Goal: Task Accomplishment & Management: Manage account settings

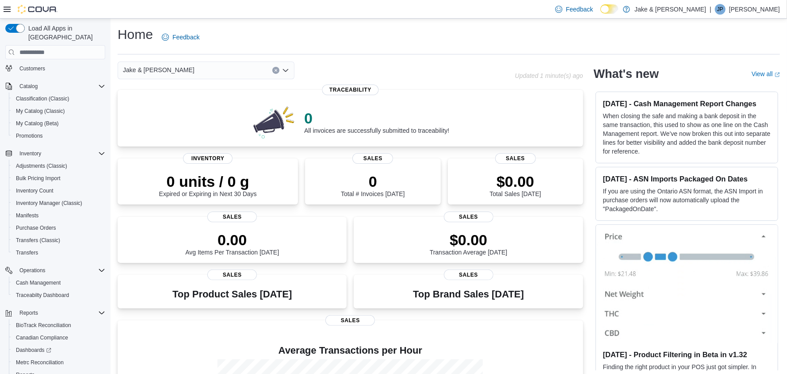
scroll to position [103, 0]
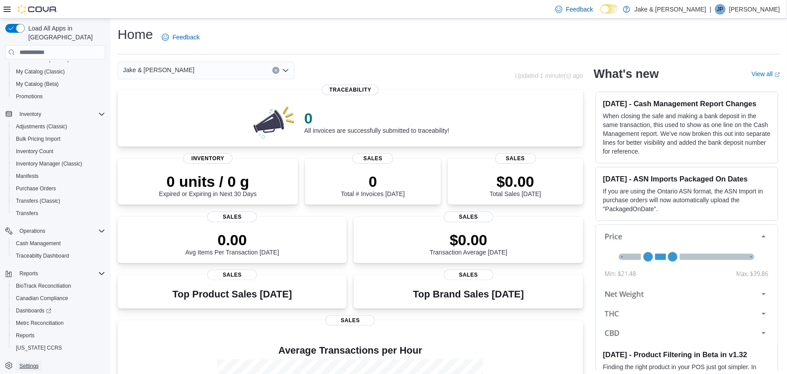
click at [32, 362] on span "Settings" at bounding box center [28, 365] width 19 height 7
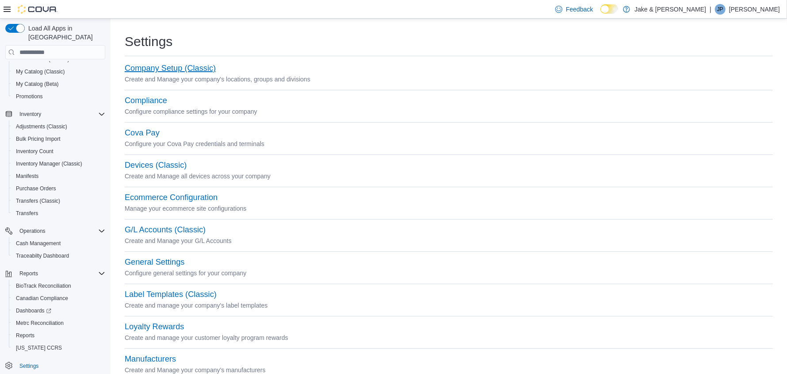
click at [156, 69] on button "Company Setup (Classic)" at bounding box center [170, 68] width 91 height 9
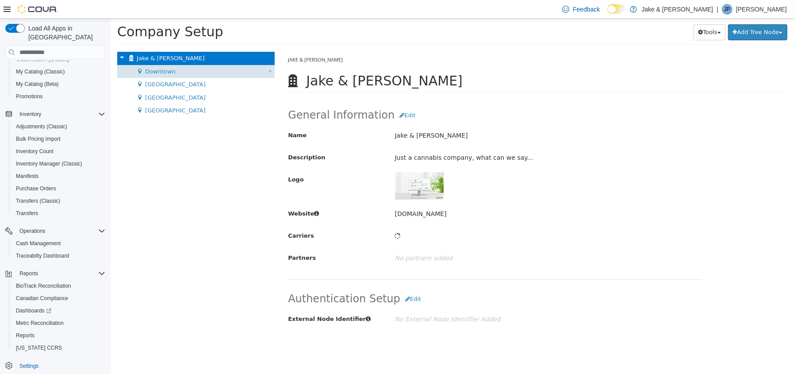
drag, startPoint x: 894, startPoint y: 22, endPoint x: 172, endPoint y: 73, distance: 724.7
click at [172, 73] on div "Downtown Move Location" at bounding box center [195, 71] width 157 height 13
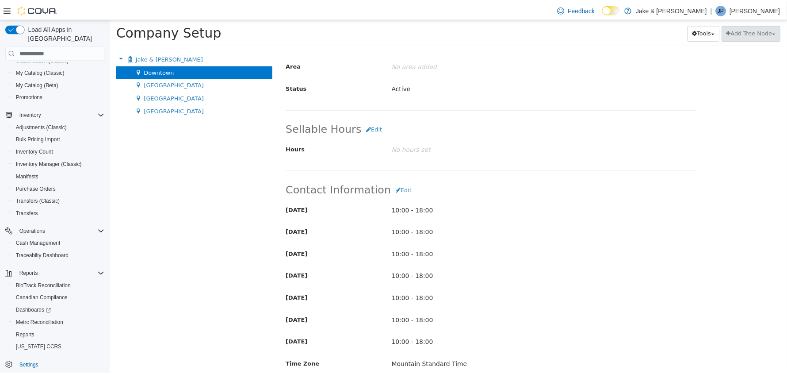
scroll to position [133, 0]
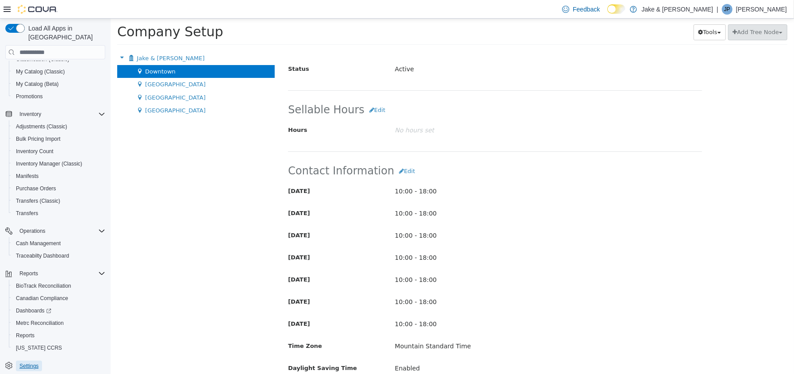
click at [19, 362] on span "Settings" at bounding box center [28, 365] width 19 height 7
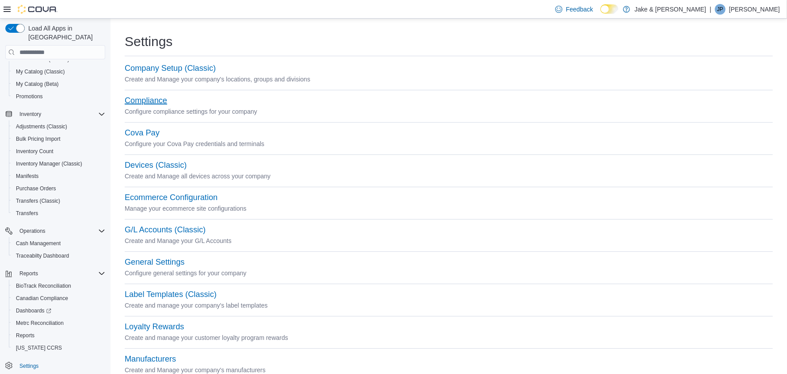
click at [157, 103] on button "Compliance" at bounding box center [146, 100] width 42 height 9
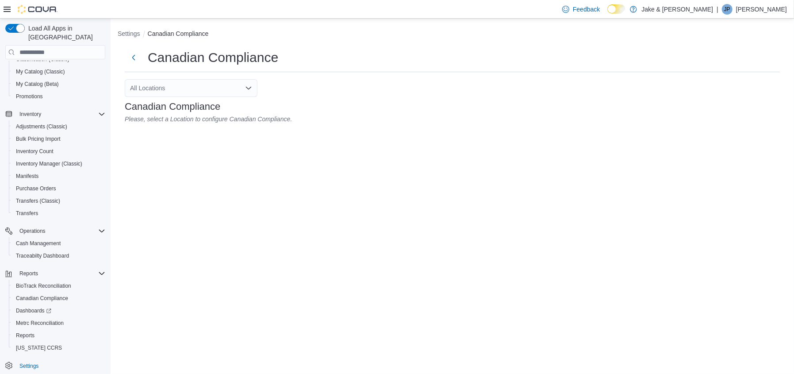
click at [190, 91] on div "All Locations" at bounding box center [191, 88] width 133 height 18
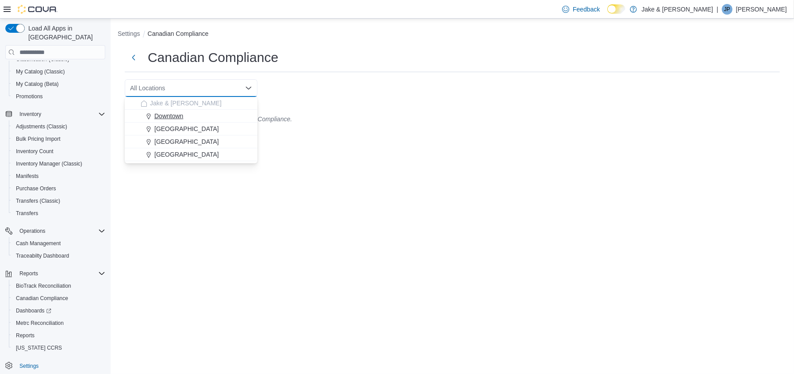
click at [180, 116] on span "Downtown" at bounding box center [168, 115] width 29 height 9
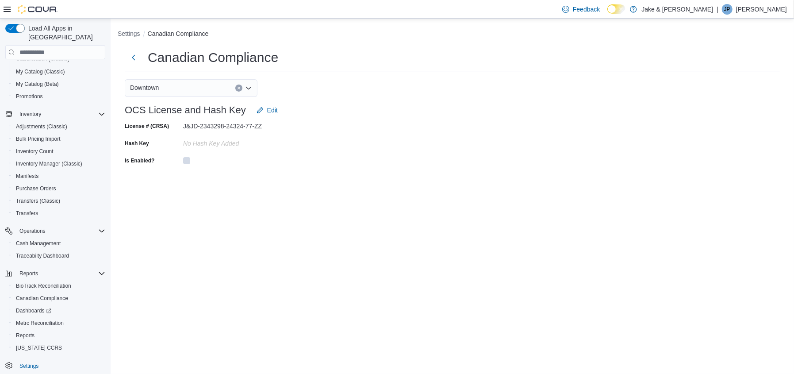
click at [237, 89] on icon "Clear input" at bounding box center [239, 88] width 4 height 4
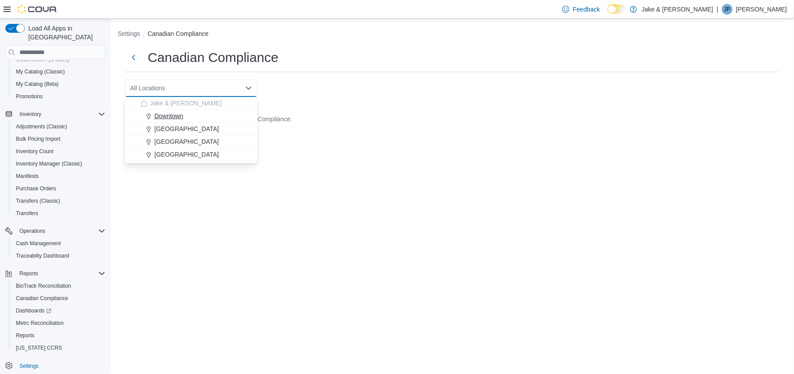
click at [169, 113] on span "Downtown" at bounding box center [168, 115] width 29 height 9
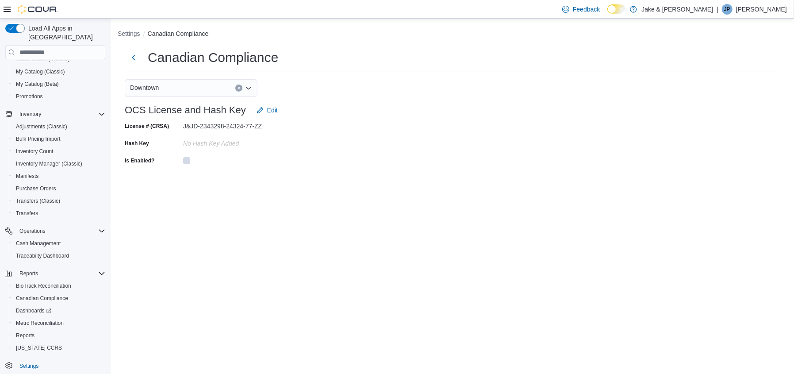
click at [239, 88] on icon "Clear input" at bounding box center [238, 88] width 2 height 2
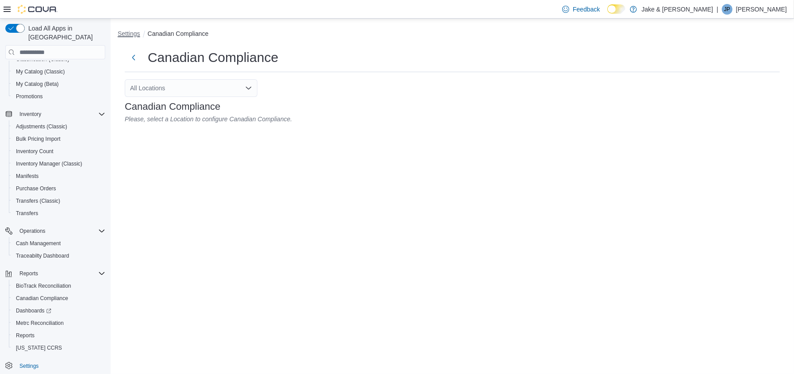
click at [131, 34] on button "Settings" at bounding box center [129, 33] width 23 height 7
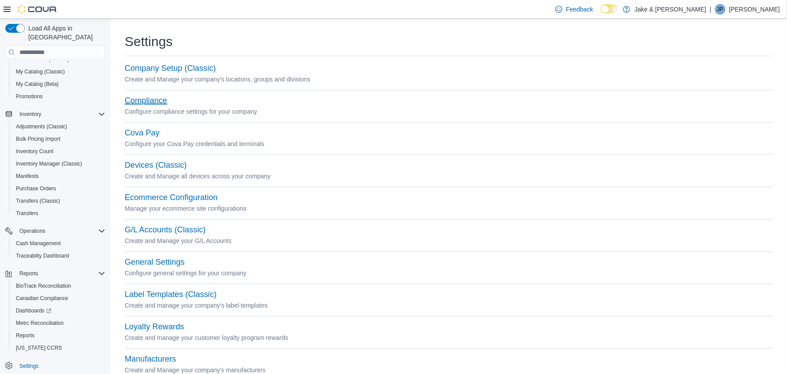
click at [153, 100] on button "Compliance" at bounding box center [146, 100] width 42 height 9
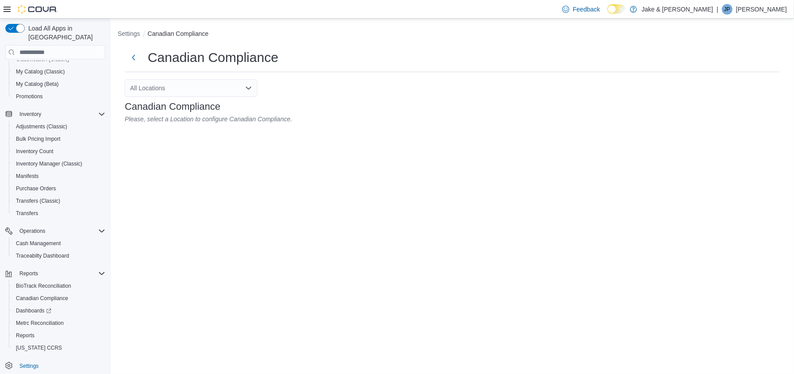
click at [160, 89] on div "All Locations" at bounding box center [191, 88] width 133 height 18
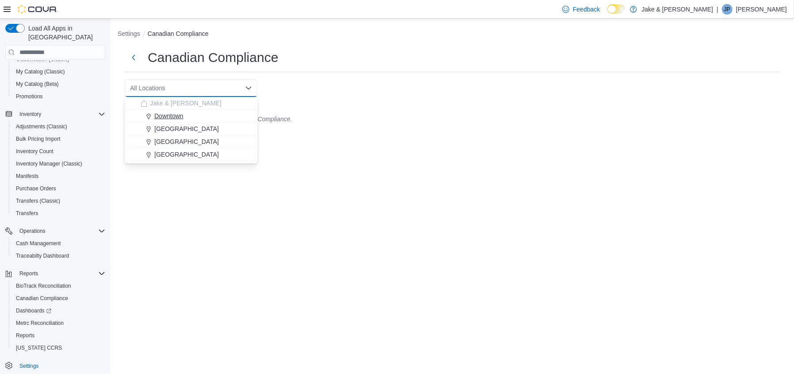
click at [157, 116] on span "Downtown" at bounding box center [168, 115] width 29 height 9
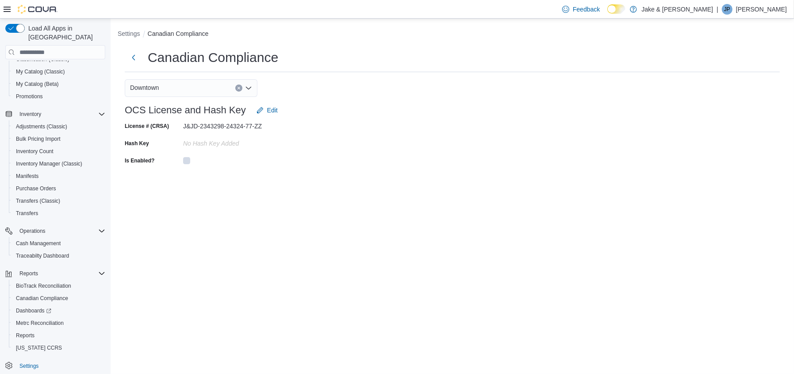
click at [250, 86] on icon "Open list of options" at bounding box center [248, 87] width 7 height 7
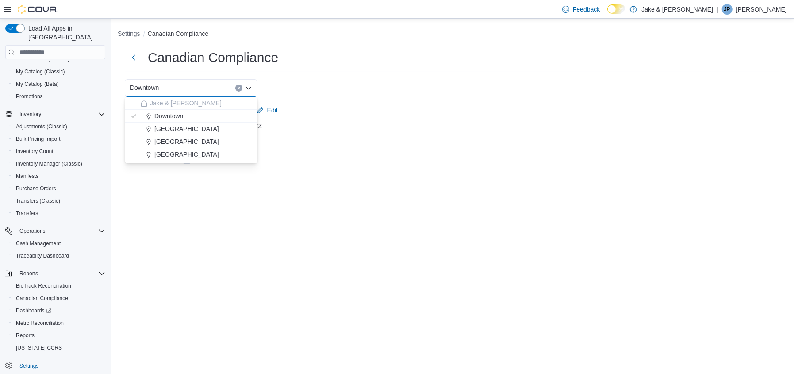
click at [335, 109] on div "OCS License and Hash Key Edit" at bounding box center [452, 110] width 655 height 18
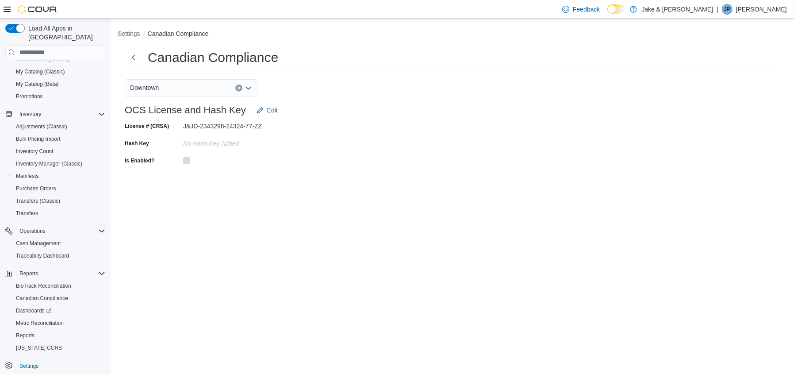
click at [235, 86] on button "Clear input" at bounding box center [238, 87] width 7 height 7
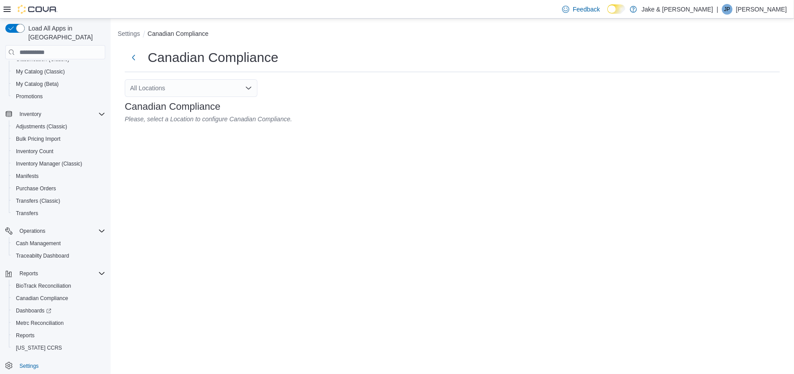
click at [275, 91] on div "Canadian Compliance All Locations Canadian Compliance Please, select a Location…" at bounding box center [452, 86] width 669 height 88
click at [251, 87] on icon "Open list of options" at bounding box center [248, 88] width 5 height 3
click at [132, 34] on button "Settings" at bounding box center [129, 33] width 23 height 7
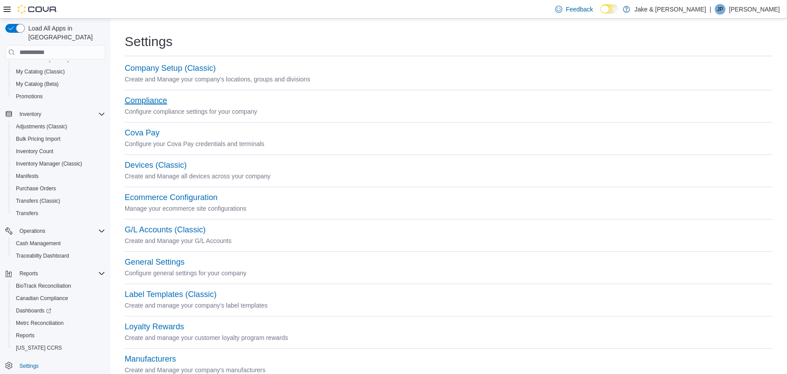
click at [141, 103] on button "Compliance" at bounding box center [146, 100] width 42 height 9
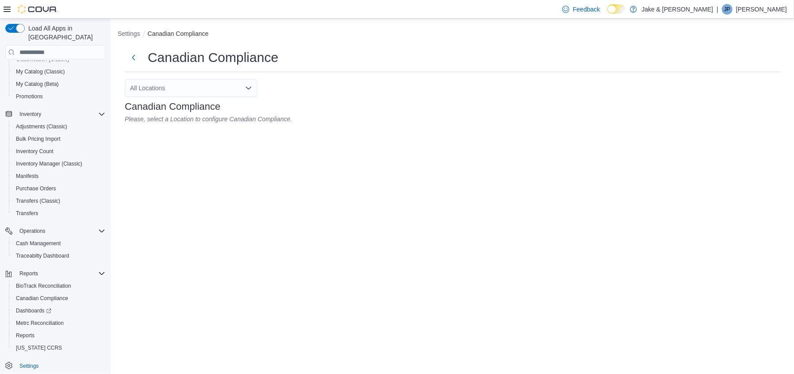
click at [250, 88] on icon "Open list of options" at bounding box center [248, 87] width 7 height 7
click at [122, 38] on ol "Settings Canadian Compliance" at bounding box center [452, 34] width 669 height 11
click at [124, 34] on button "Settings" at bounding box center [129, 33] width 23 height 7
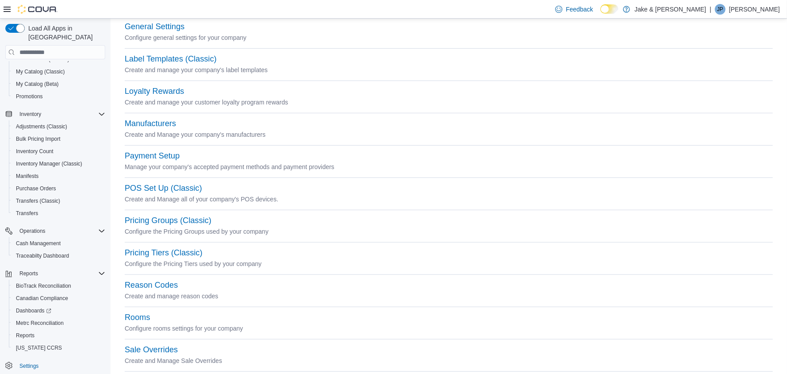
scroll to position [381, 0]
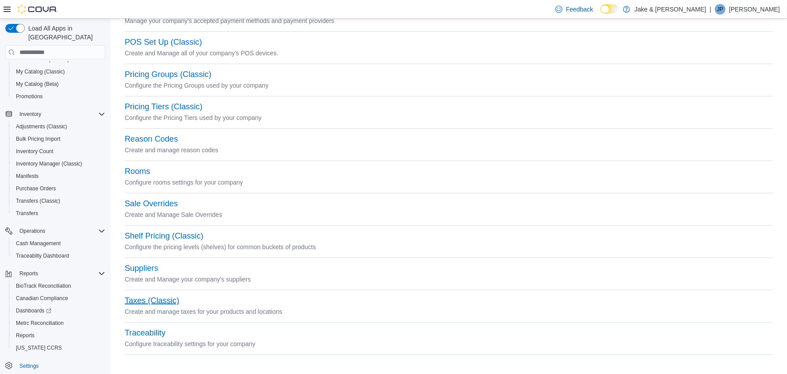
click at [149, 302] on button "Taxes (Classic)" at bounding box center [152, 300] width 54 height 9
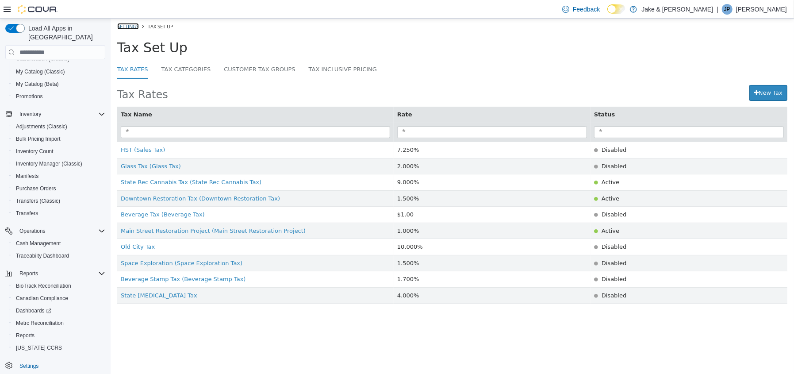
click at [118, 24] on link "Settings" at bounding box center [128, 26] width 22 height 7
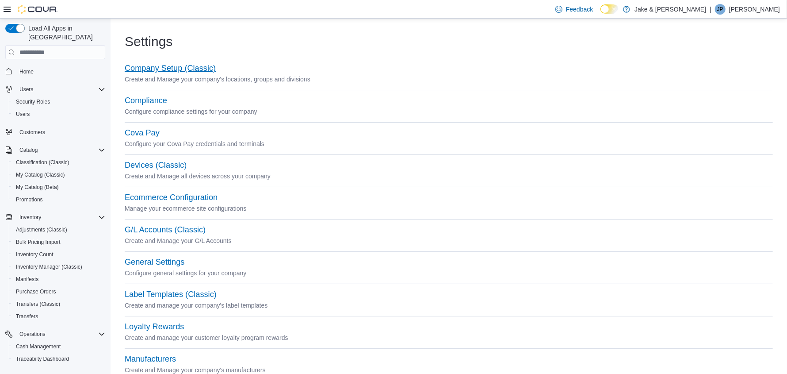
drag, startPoint x: 706, startPoint y: 0, endPoint x: 137, endPoint y: 66, distance: 572.4
click at [137, 66] on button "Company Setup (Classic)" at bounding box center [170, 68] width 91 height 9
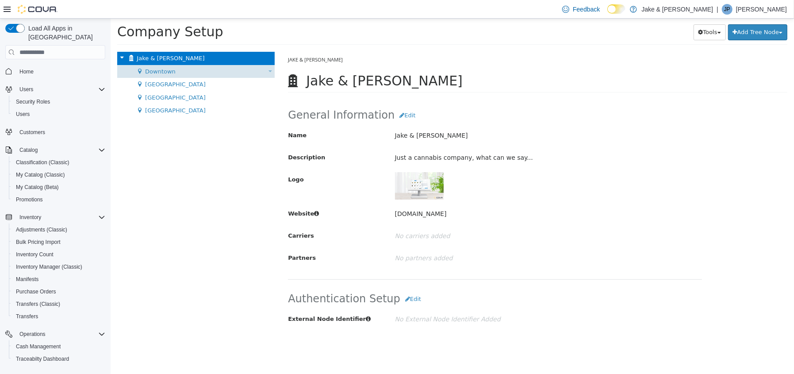
click at [158, 76] on div "Downtown Move Location" at bounding box center [195, 71] width 157 height 13
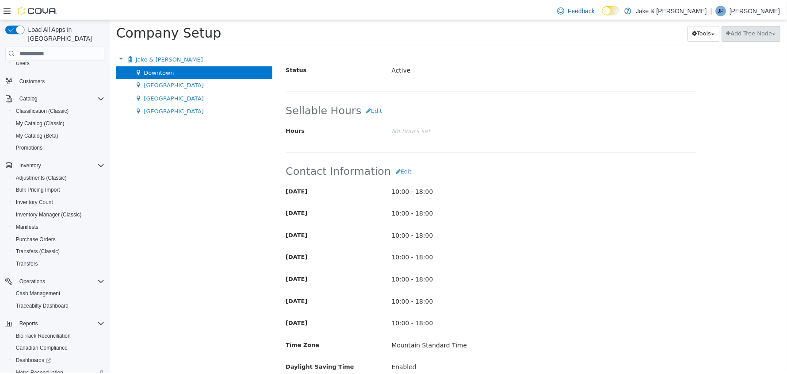
scroll to position [103, 0]
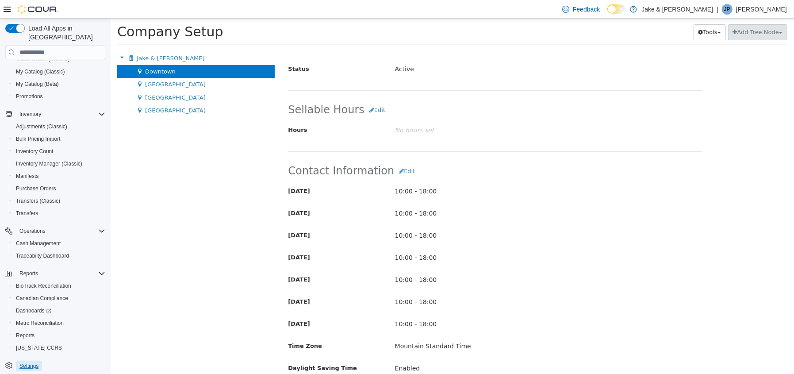
click at [32, 362] on span "Settings" at bounding box center [28, 365] width 19 height 7
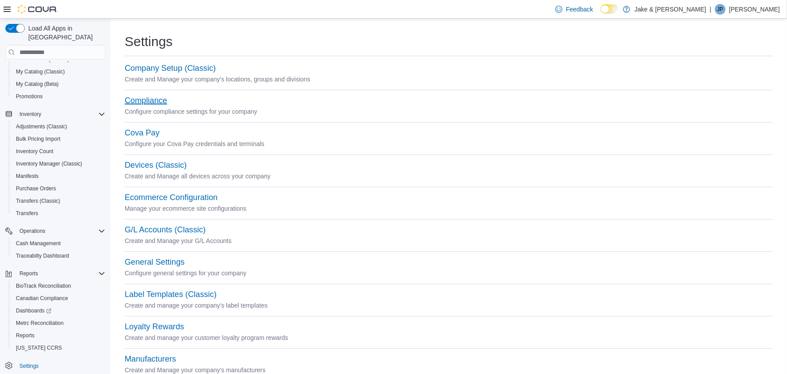
click at [149, 101] on button "Compliance" at bounding box center [146, 100] width 42 height 9
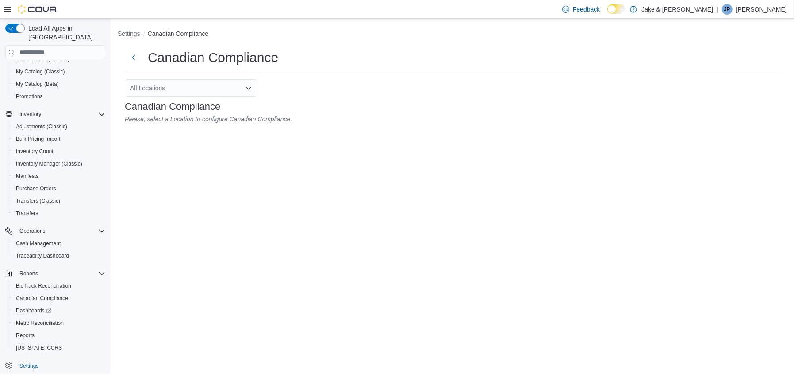
click at [252, 86] on div "All Locations" at bounding box center [191, 88] width 133 height 18
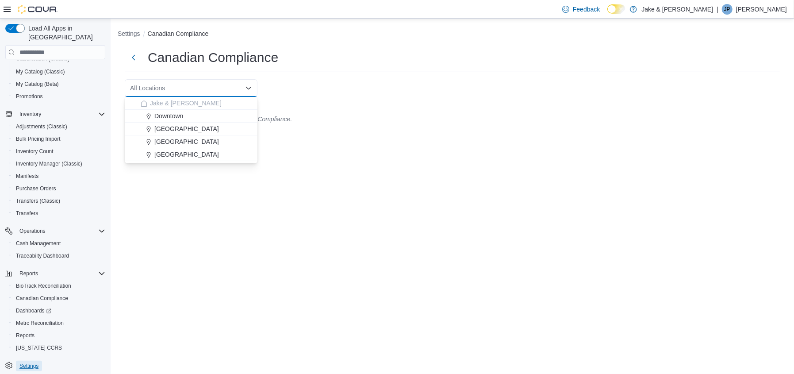
click at [38, 362] on span "Settings" at bounding box center [28, 365] width 19 height 7
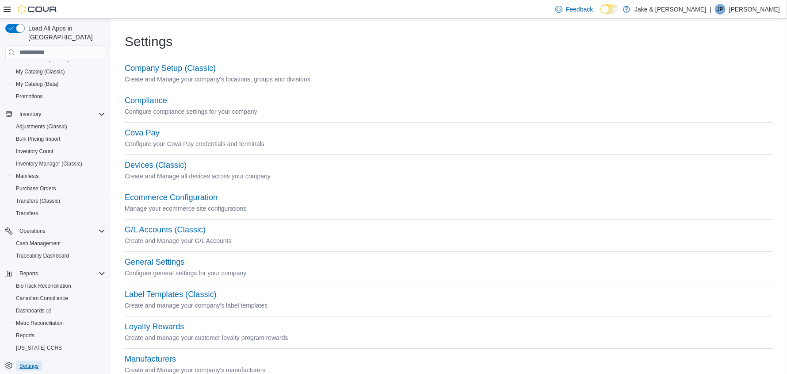
scroll to position [381, 0]
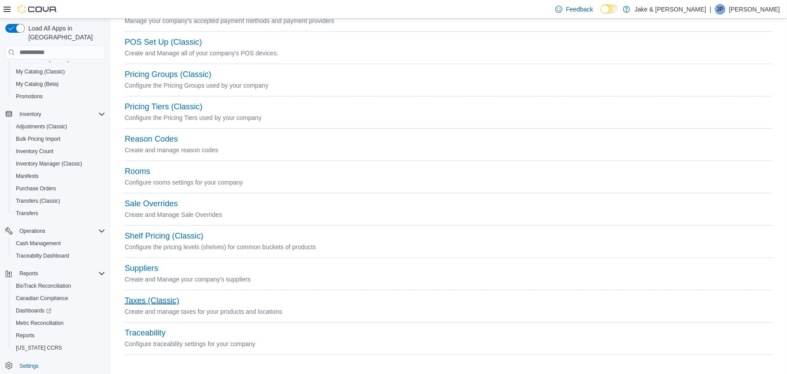
click at [144, 297] on button "Taxes (Classic)" at bounding box center [152, 300] width 54 height 9
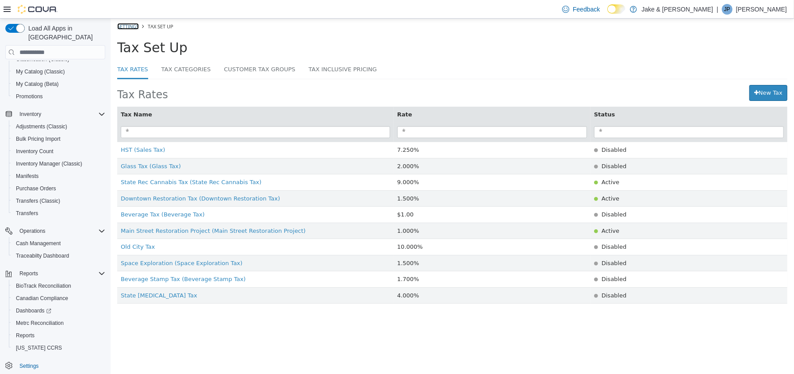
click at [125, 29] on link "Settings" at bounding box center [128, 26] width 22 height 7
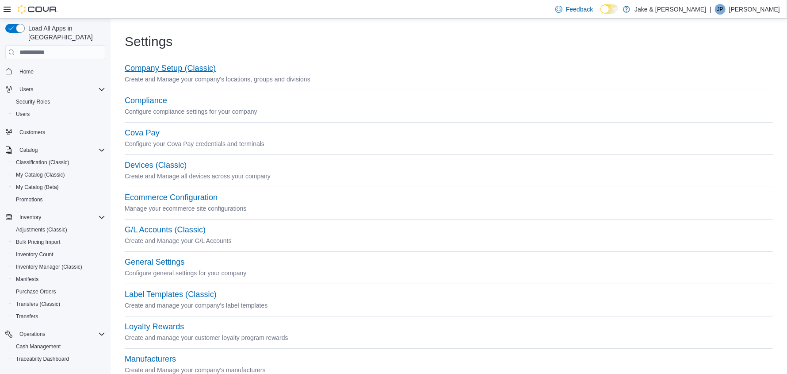
click at [165, 65] on button "Company Setup (Classic)" at bounding box center [170, 68] width 91 height 9
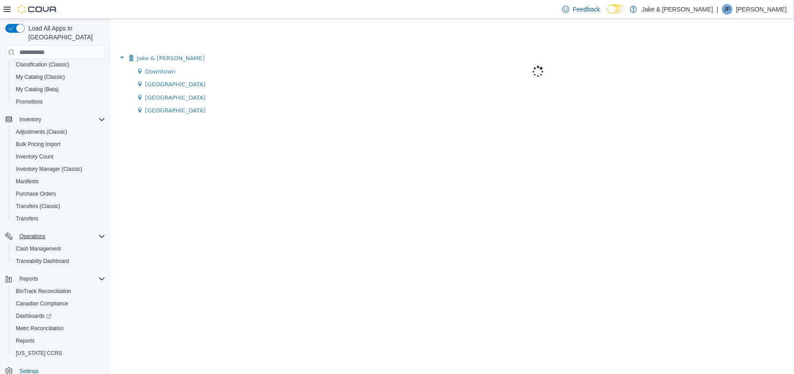
scroll to position [103, 0]
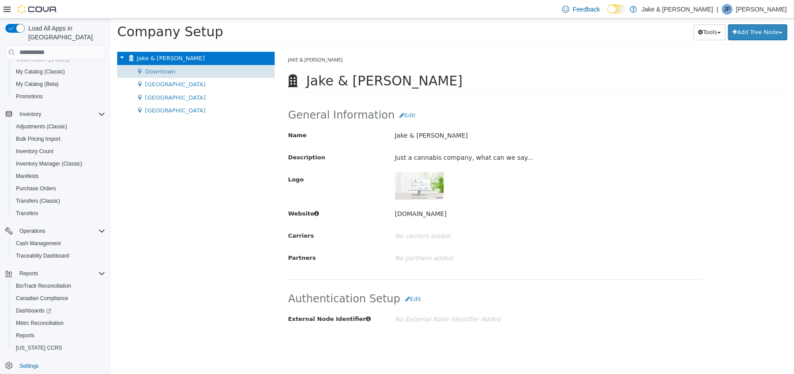
click at [154, 69] on span "Downtown" at bounding box center [160, 71] width 31 height 7
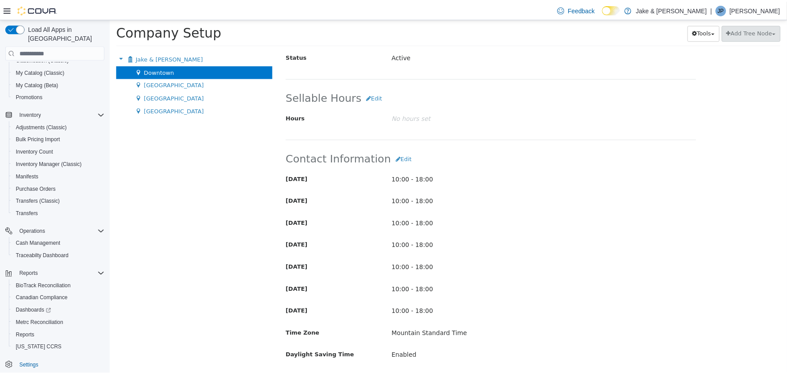
scroll to position [123, 0]
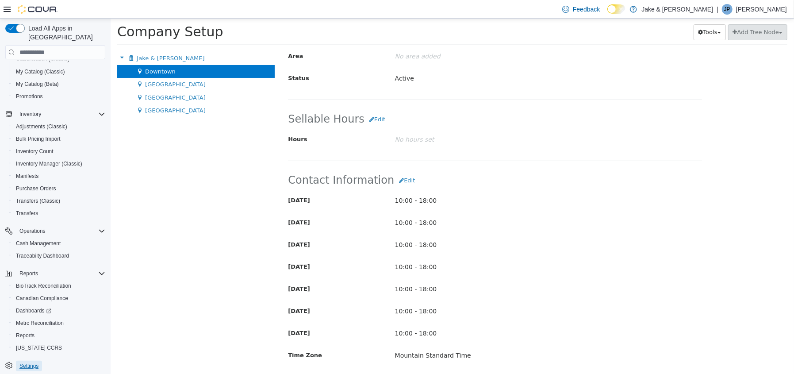
click at [33, 362] on span "Settings" at bounding box center [28, 365] width 19 height 7
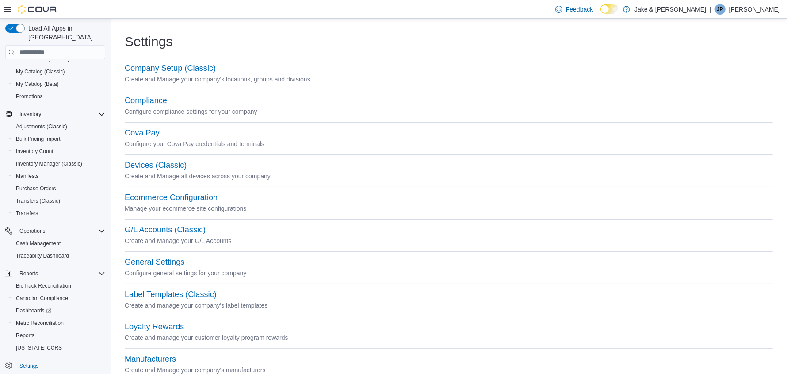
click at [138, 98] on button "Compliance" at bounding box center [146, 100] width 42 height 9
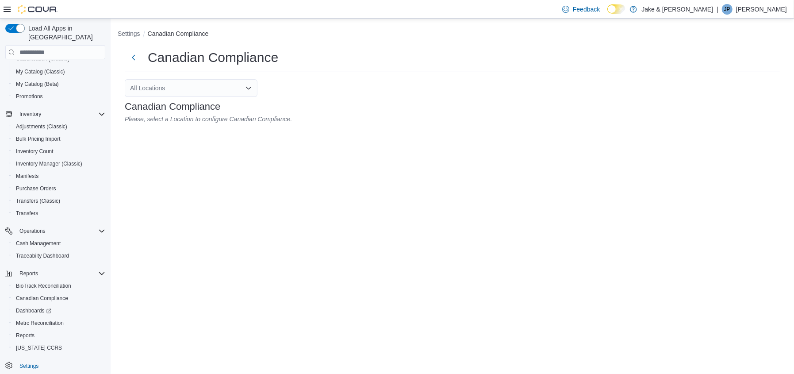
click at [247, 83] on div "All Locations" at bounding box center [191, 88] width 133 height 18
click at [35, 362] on span "Settings" at bounding box center [28, 365] width 19 height 7
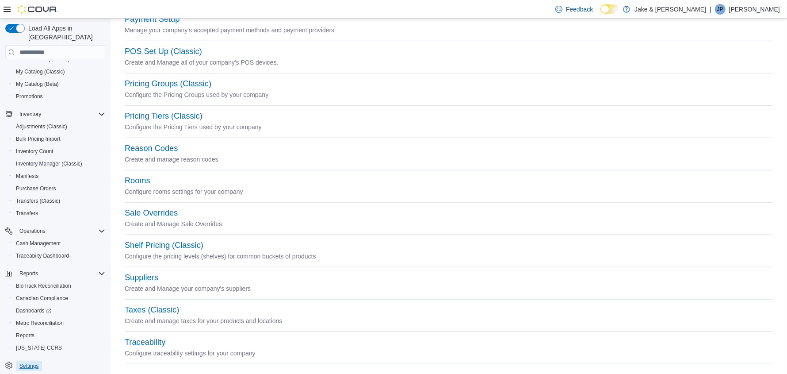
scroll to position [381, 0]
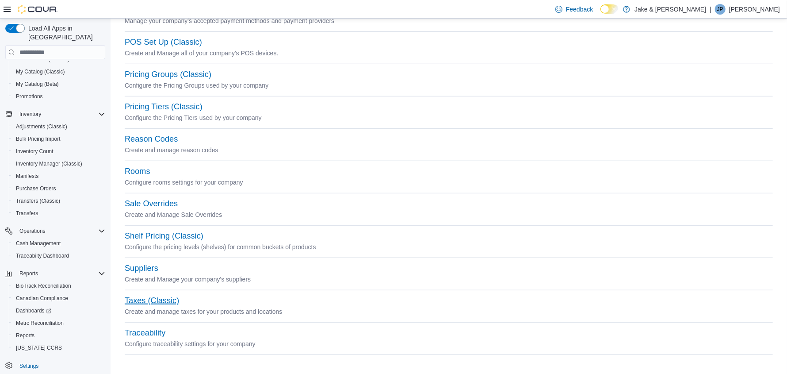
click at [156, 303] on button "Taxes (Classic)" at bounding box center [152, 300] width 54 height 9
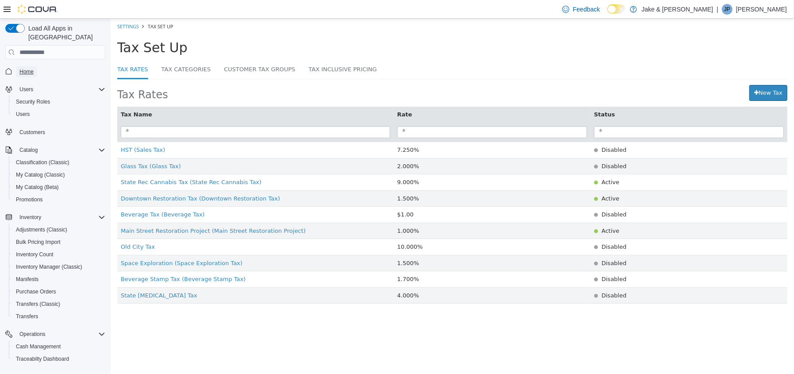
click at [25, 68] on span "Home" at bounding box center [26, 71] width 14 height 7
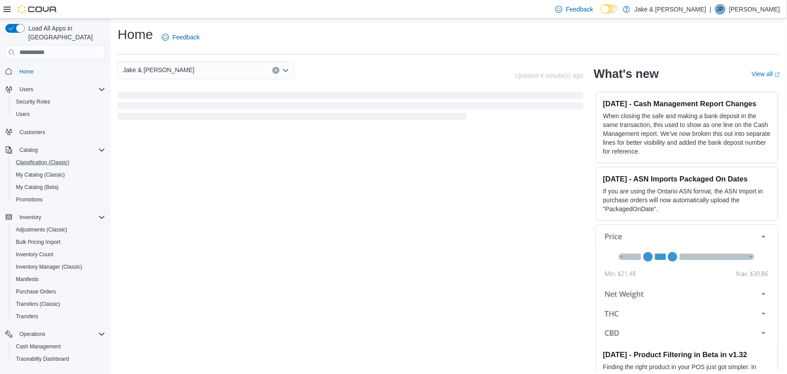
click at [28, 156] on button "Classification (Classic)" at bounding box center [59, 162] width 100 height 12
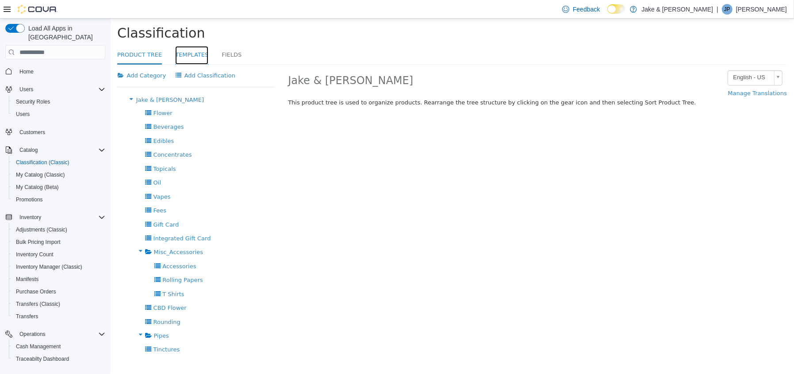
click at [184, 55] on link "Templates" at bounding box center [191, 55] width 33 height 19
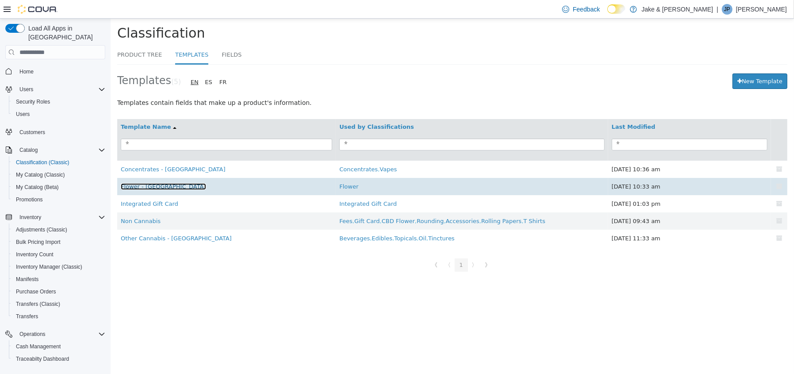
click at [155, 187] on link "Flower - Canada" at bounding box center [162, 186] width 85 height 7
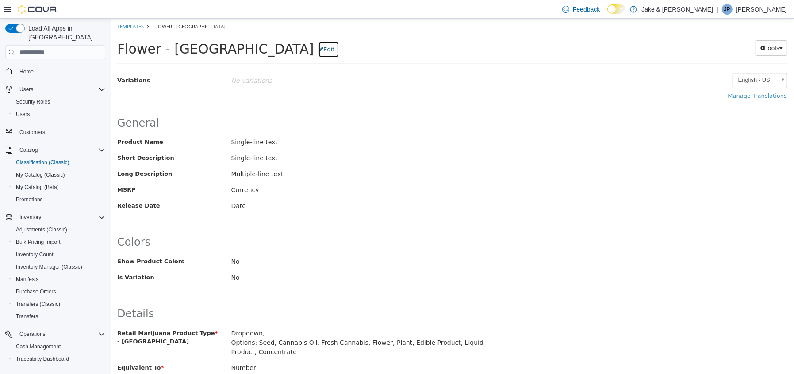
click at [317, 52] on button "Edit" at bounding box center [327, 50] width 21 height 16
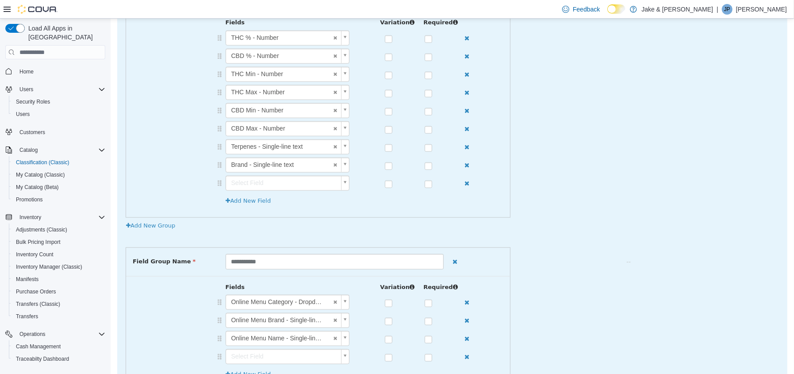
scroll to position [786, 0]
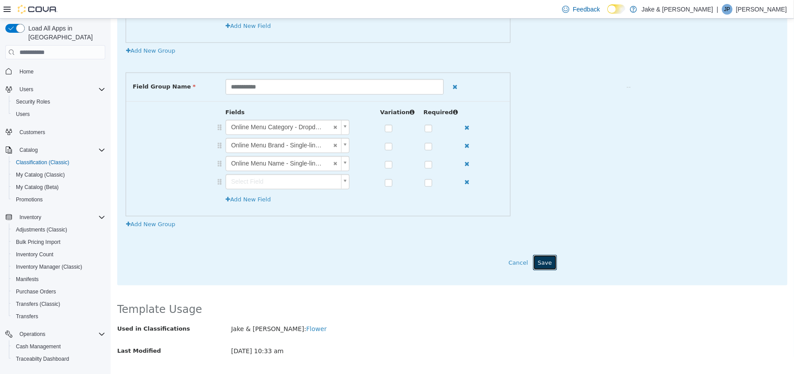
click at [537, 255] on button "Save" at bounding box center [544, 263] width 24 height 16
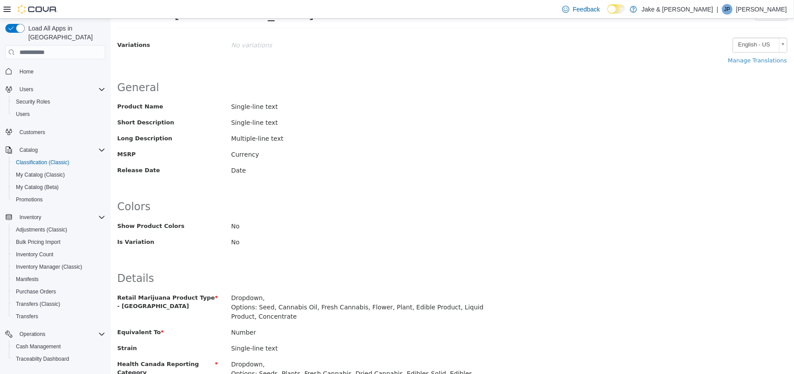
scroll to position [88, 0]
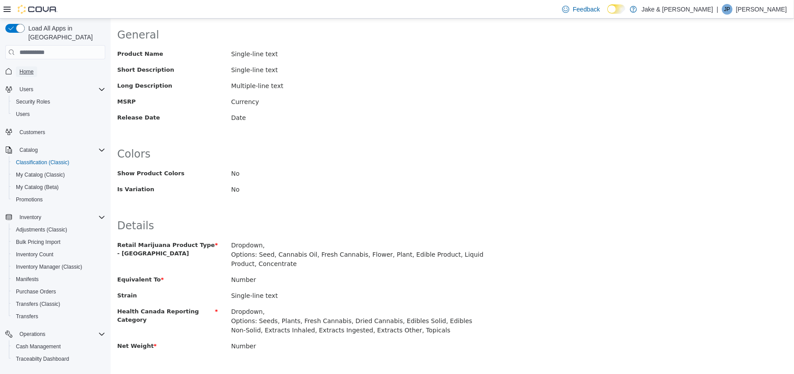
click at [31, 68] on span "Home" at bounding box center [26, 71] width 14 height 7
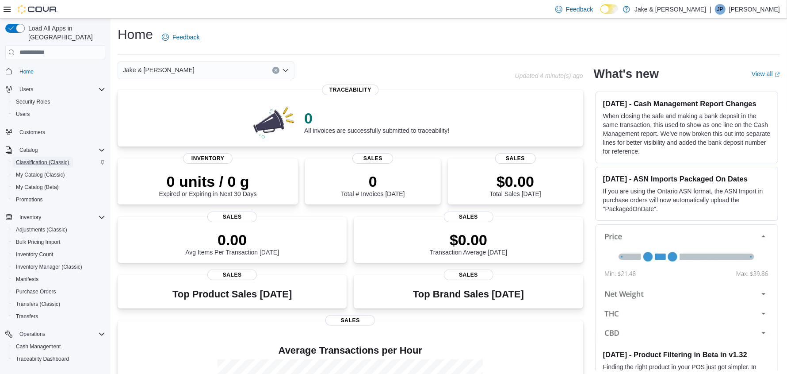
click at [43, 159] on span "Classification (Classic)" at bounding box center [42, 162] width 53 height 7
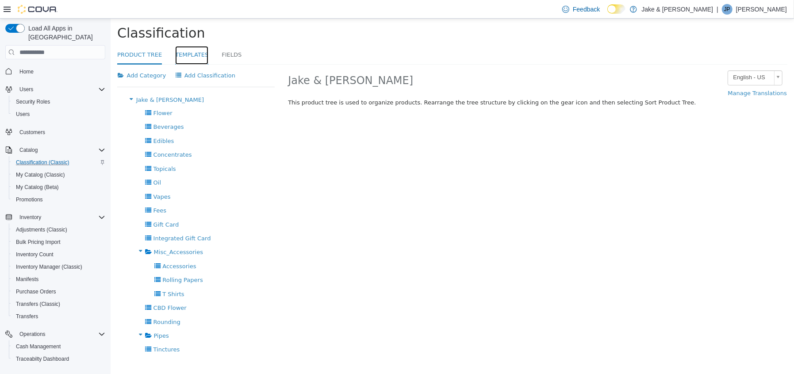
click at [182, 52] on link "Templates" at bounding box center [191, 55] width 33 height 19
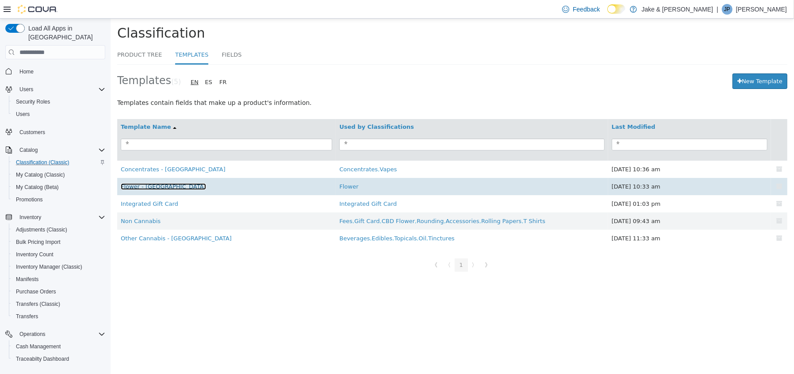
click at [158, 186] on link "Flower - Canada" at bounding box center [162, 186] width 85 height 7
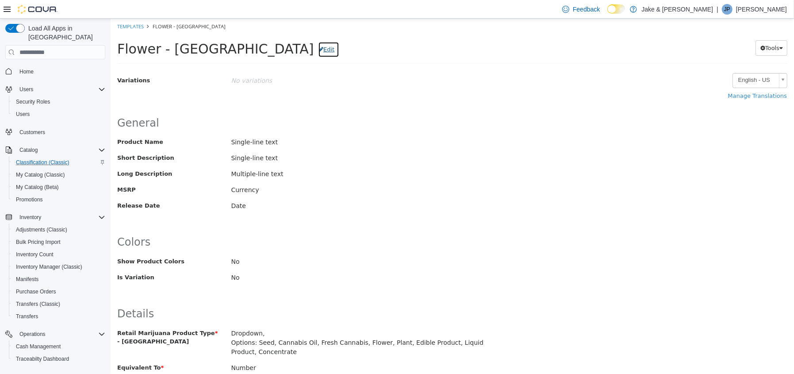
click at [317, 52] on button "Edit" at bounding box center [327, 50] width 21 height 16
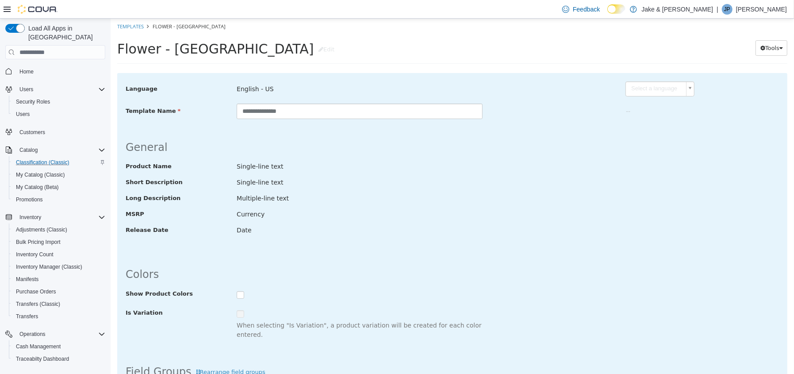
drag, startPoint x: 783, startPoint y: 0, endPoint x: 585, endPoint y: 14, distance: 198.5
click at [585, 14] on div "Feedback Dark Mode Jake & Jane | JP Jake Porter" at bounding box center [397, 9] width 794 height 19
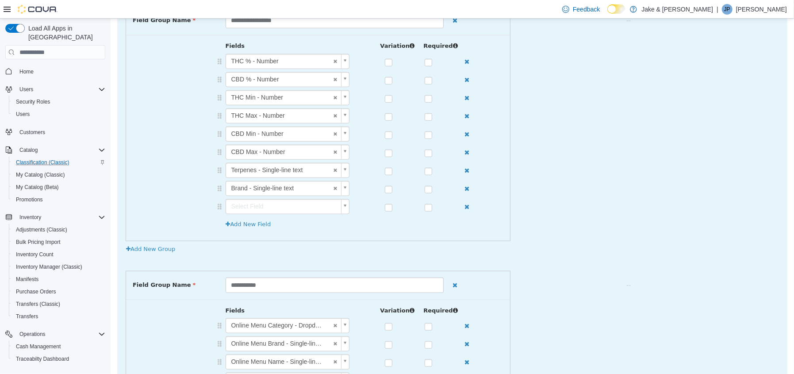
scroll to position [786, 0]
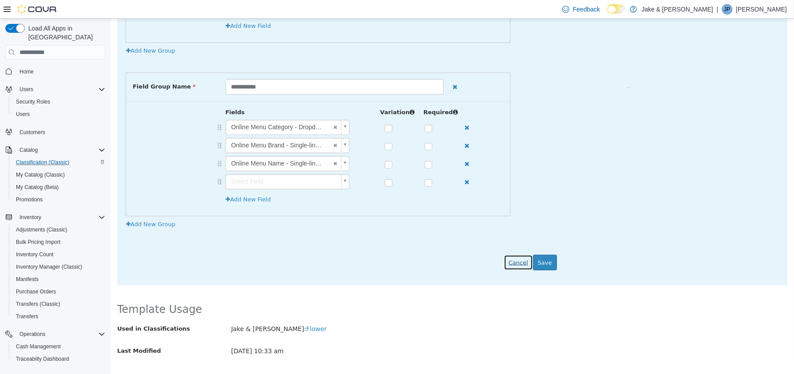
click at [510, 255] on button "Cancel" at bounding box center [517, 263] width 29 height 16
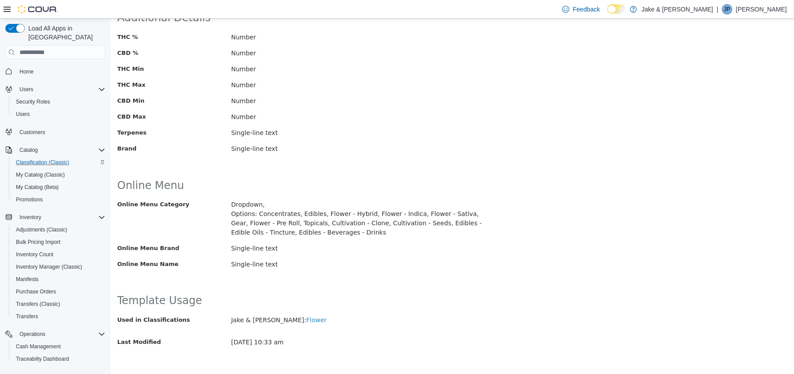
scroll to position [0, 0]
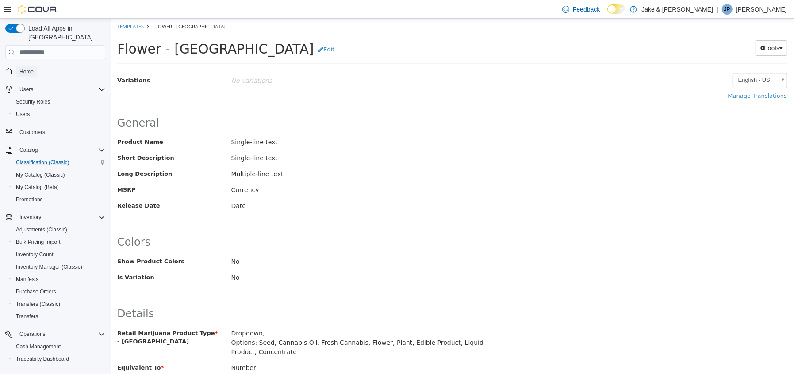
click at [28, 68] on span "Home" at bounding box center [26, 71] width 14 height 7
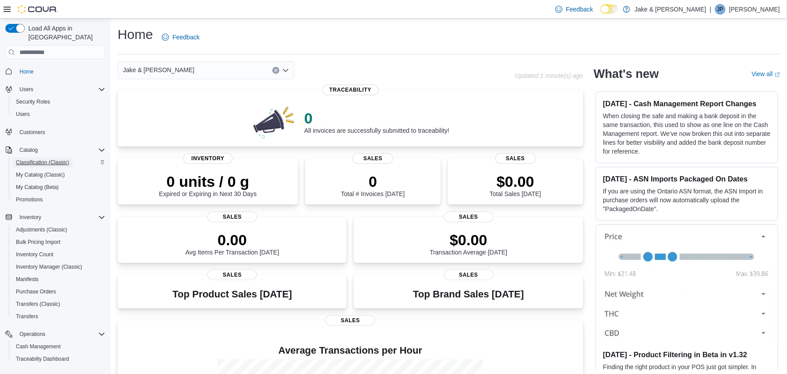
click at [59, 159] on span "Classification (Classic)" at bounding box center [42, 162] width 53 height 7
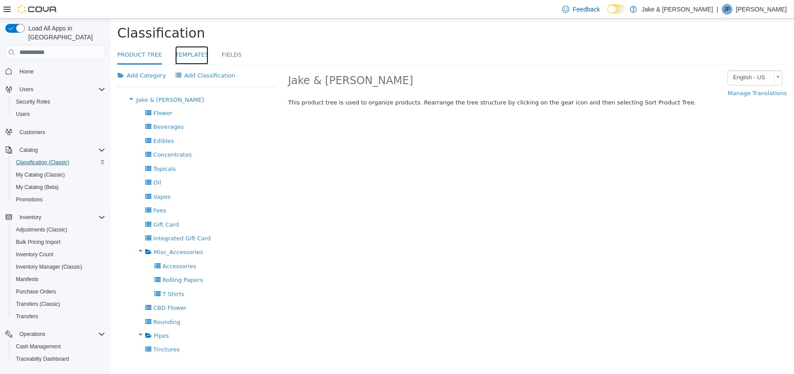
click at [183, 52] on link "Templates" at bounding box center [191, 55] width 33 height 19
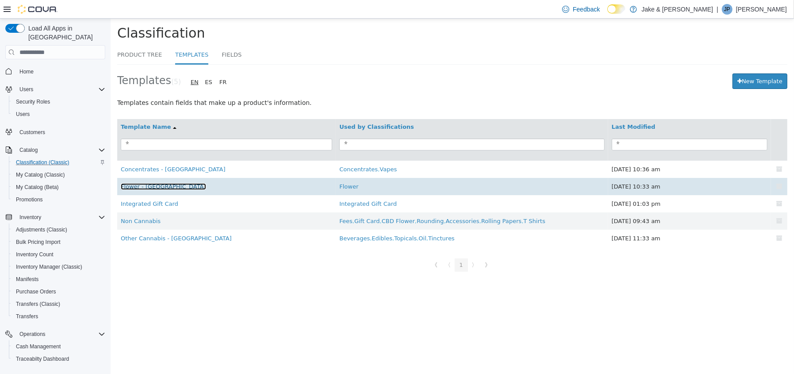
click at [146, 187] on link "Flower - Canada" at bounding box center [162, 186] width 85 height 7
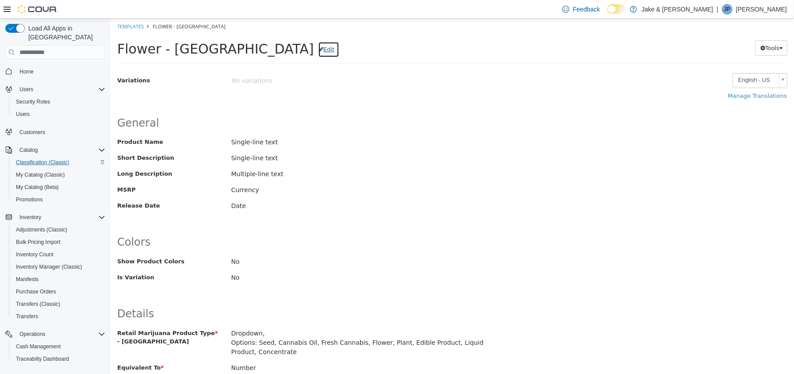
click at [317, 50] on button "Edit" at bounding box center [327, 50] width 21 height 16
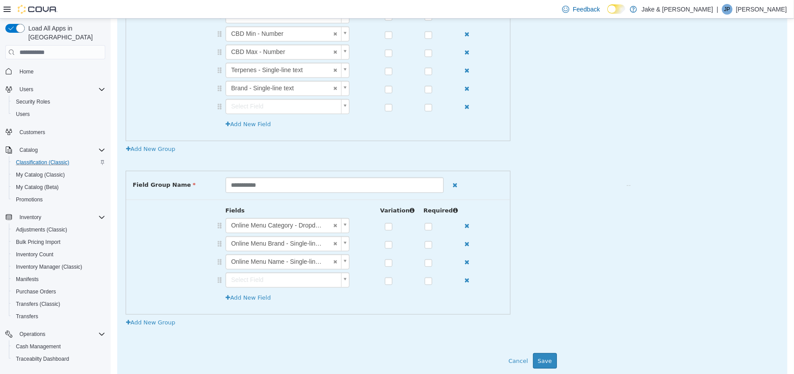
scroll to position [707, 0]
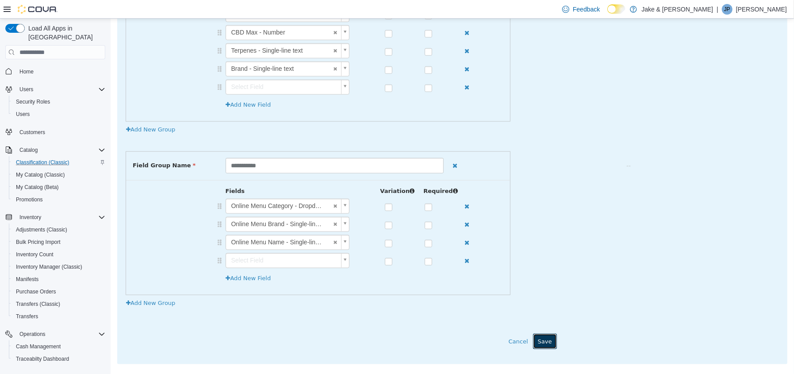
click at [539, 333] on button "Save" at bounding box center [544, 341] width 24 height 16
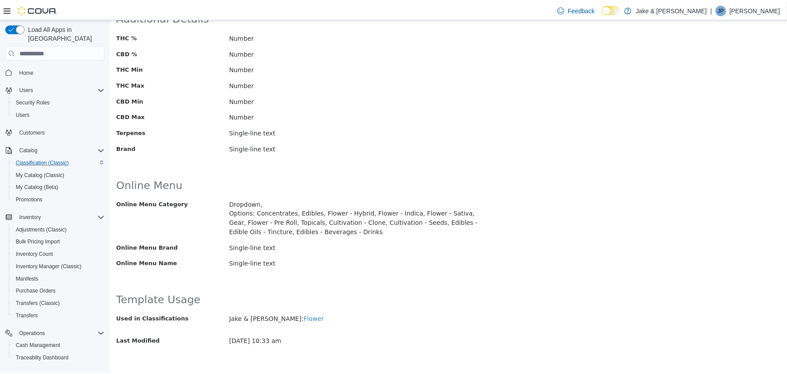
scroll to position [0, 0]
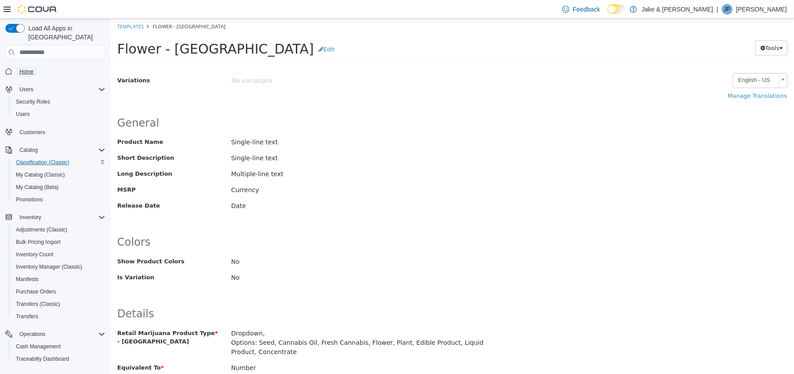
click at [21, 66] on span "Home" at bounding box center [26, 71] width 14 height 11
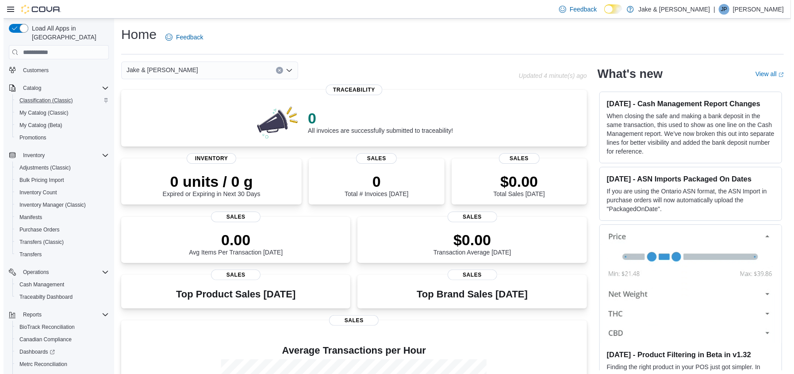
scroll to position [103, 0]
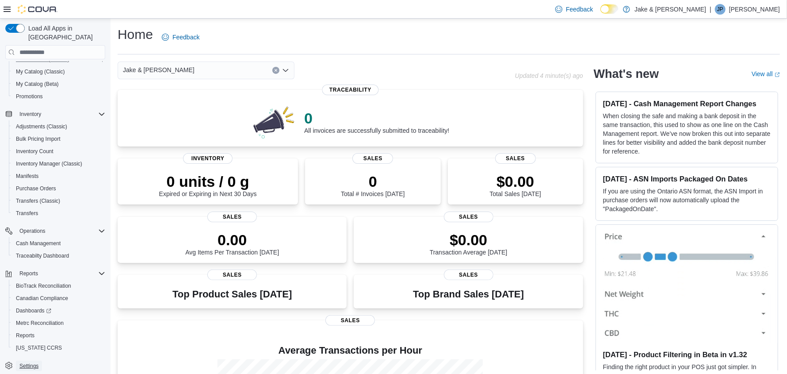
drag, startPoint x: 30, startPoint y: 355, endPoint x: 294, endPoint y: 84, distance: 378.6
click at [30, 362] on span "Settings" at bounding box center [28, 365] width 19 height 7
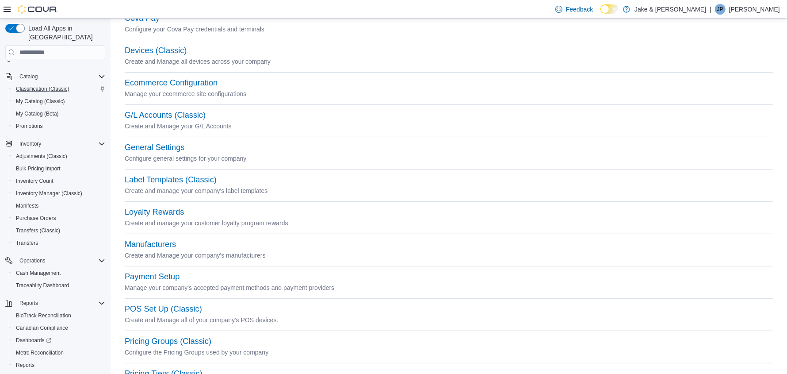
scroll to position [309, 0]
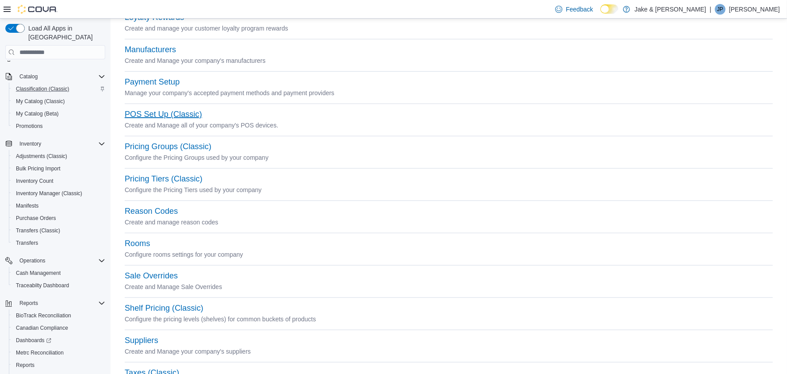
click at [148, 116] on button "POS Set Up (Classic)" at bounding box center [163, 114] width 77 height 9
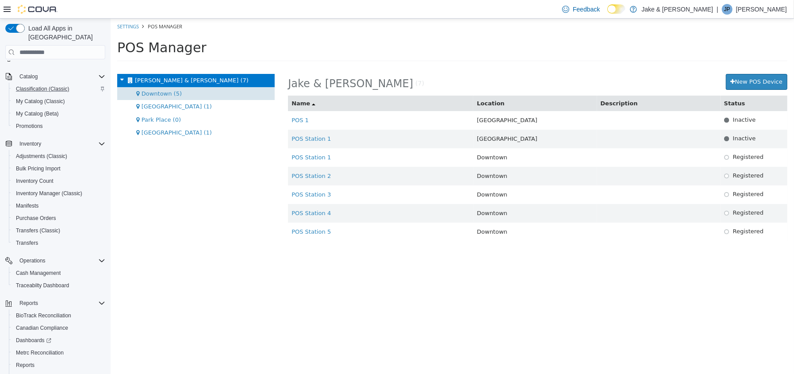
click at [154, 96] on span "Downtown (5)" at bounding box center [161, 93] width 40 height 7
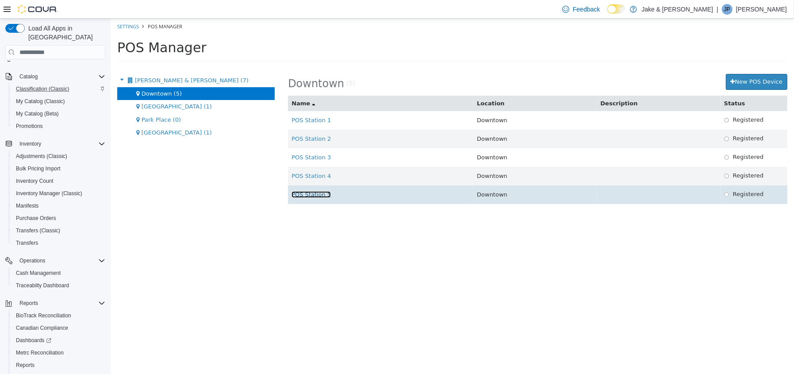
click at [316, 197] on link "POS Station 5" at bounding box center [310, 194] width 39 height 7
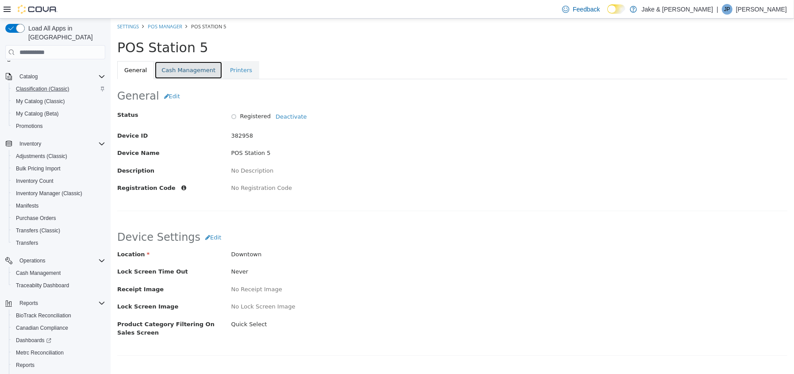
click at [201, 66] on link "Cash Management" at bounding box center [188, 70] width 68 height 19
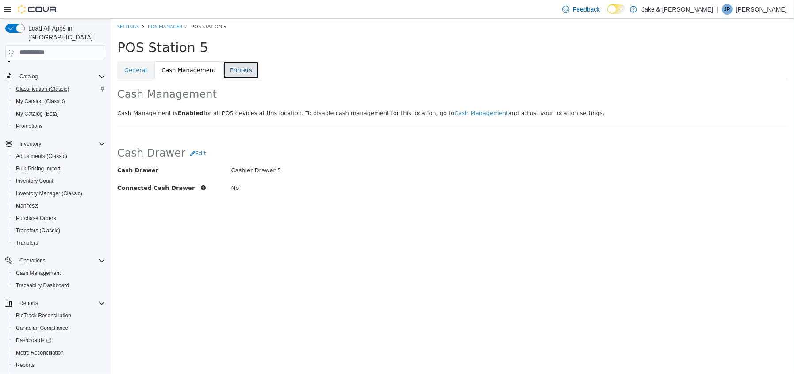
click at [233, 67] on link "Printers" at bounding box center [240, 70] width 36 height 19
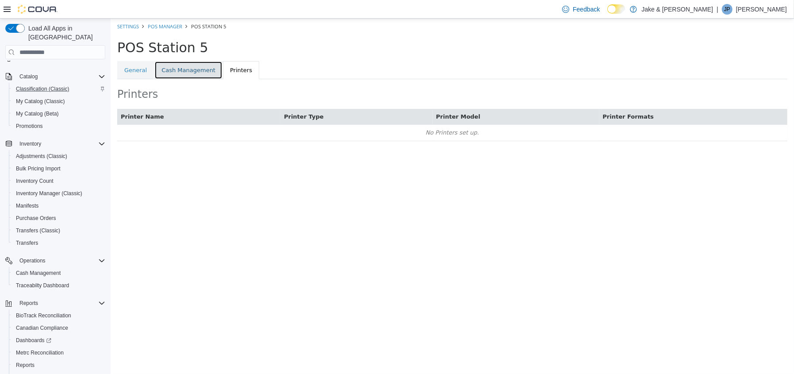
click at [184, 61] on link "Cash Management" at bounding box center [188, 70] width 68 height 19
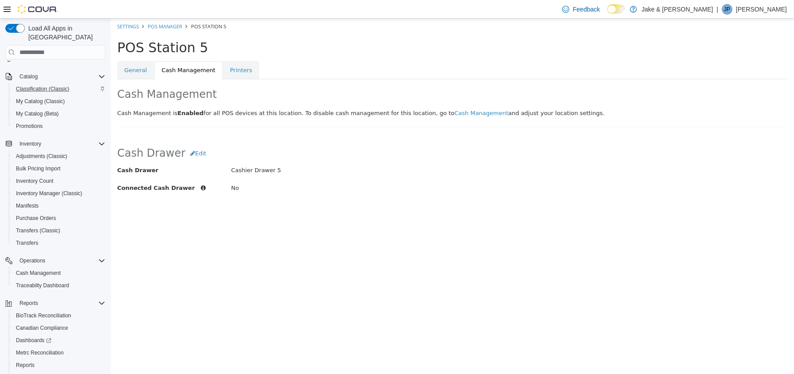
click at [115, 65] on div "General Cash Management Printers Cash Management Cash Management is Enabled for…" at bounding box center [451, 131] width 683 height 140
click at [134, 65] on link "General" at bounding box center [135, 70] width 37 height 19
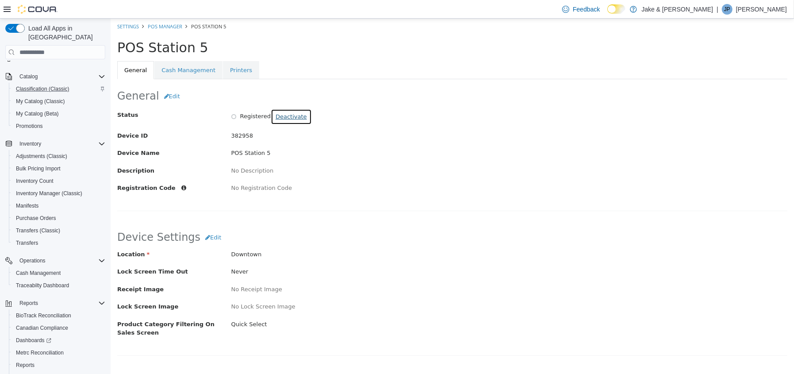
click at [284, 113] on button "Deactivate" at bounding box center [290, 117] width 41 height 16
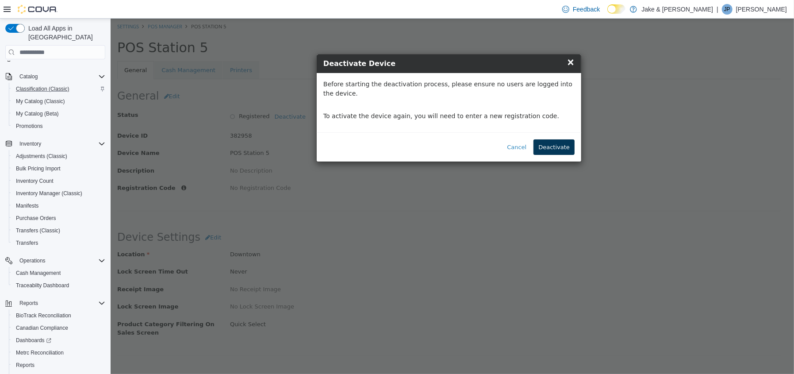
click at [550, 139] on button "Deactivate" at bounding box center [553, 147] width 41 height 16
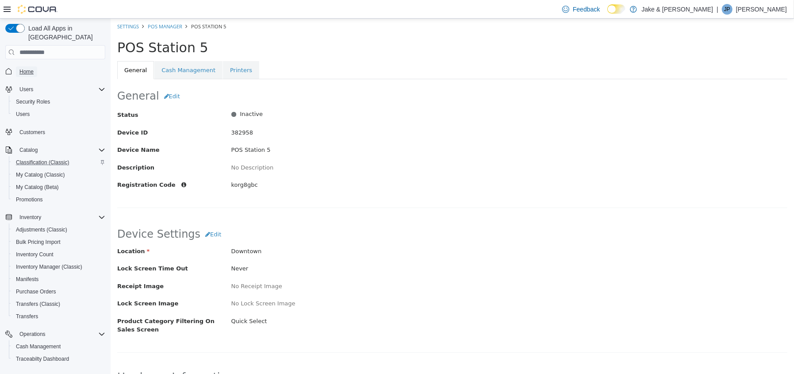
click at [31, 68] on span "Home" at bounding box center [26, 71] width 14 height 7
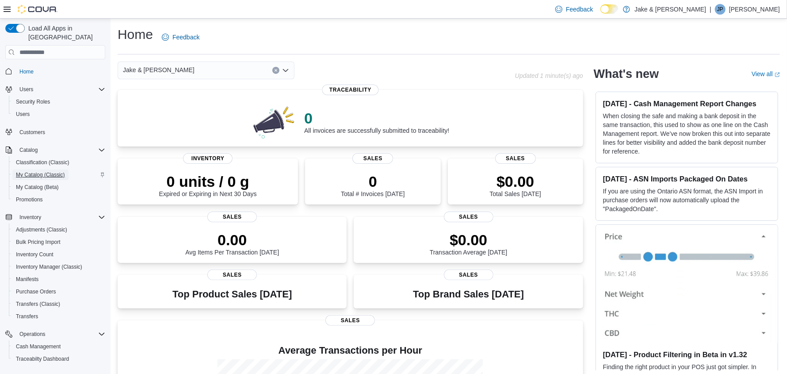
click at [38, 171] on span "My Catalog (Classic)" at bounding box center [40, 174] width 49 height 7
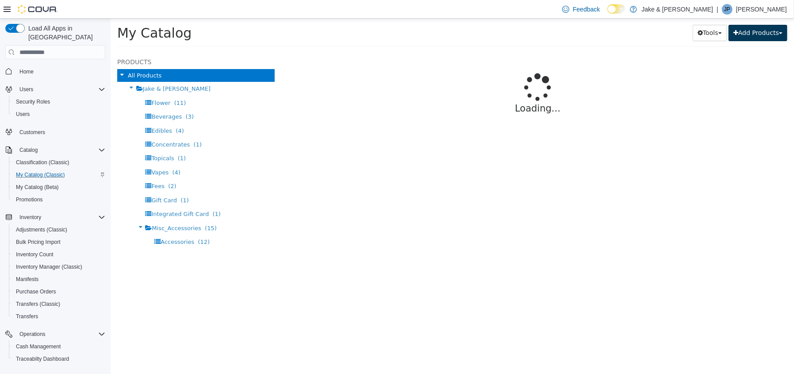
select select "**********"
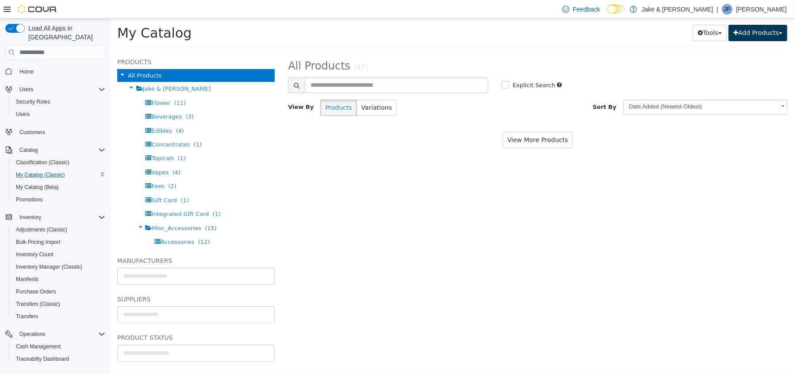
click at [748, 33] on button "Add Products" at bounding box center [757, 33] width 59 height 16
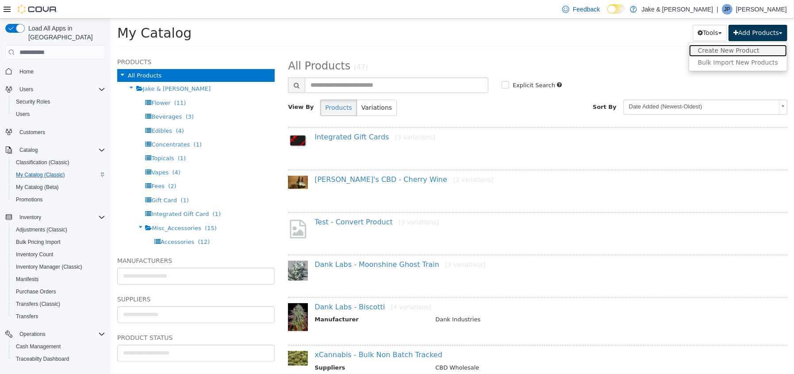
click at [737, 51] on link "Create New Product" at bounding box center [737, 51] width 98 height 12
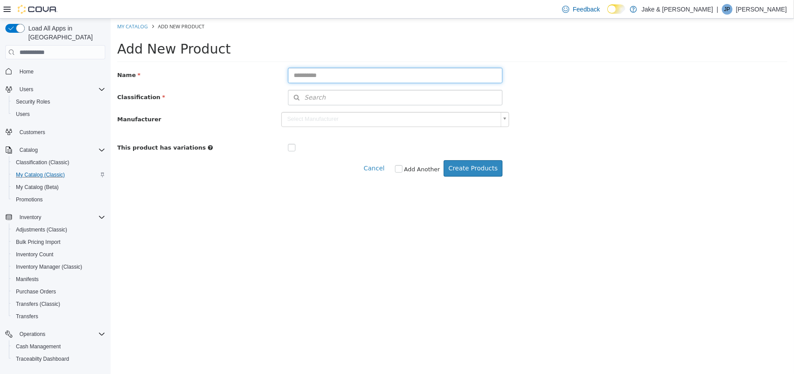
click at [337, 76] on input "text" at bounding box center [394, 75] width 214 height 15
type input "**********"
click at [366, 101] on button "Search" at bounding box center [394, 97] width 214 height 15
click at [480, 112] on span "or browse" at bounding box center [478, 113] width 46 height 15
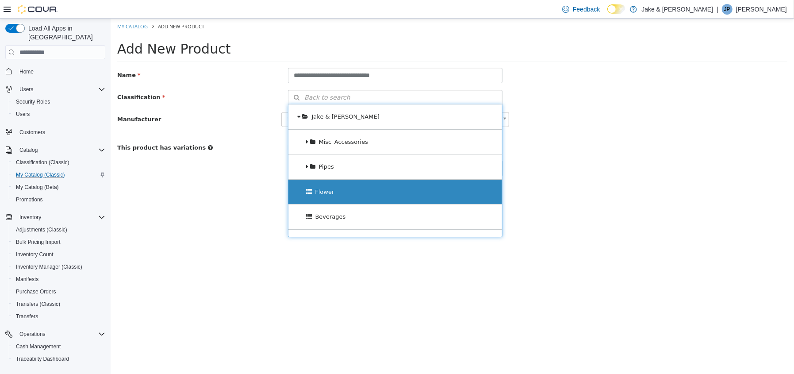
click at [407, 191] on div "Flower" at bounding box center [395, 192] width 214 height 25
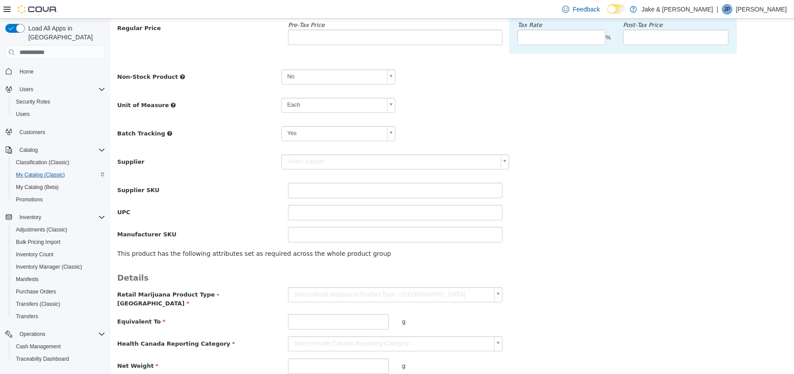
scroll to position [174, 0]
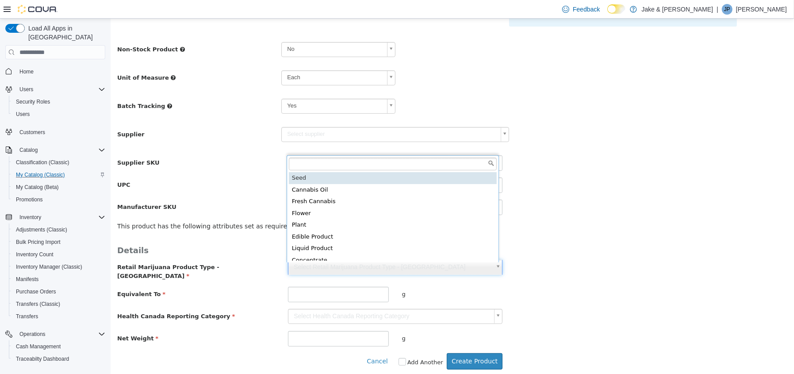
click at [363, 268] on body "**********" at bounding box center [451, 111] width 683 height 534
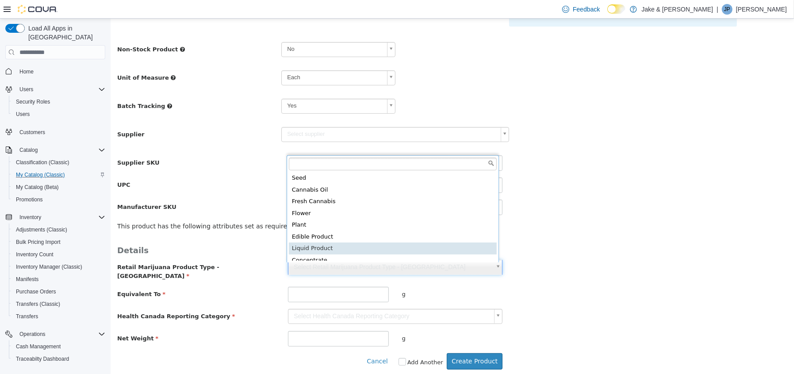
scroll to position [1, 0]
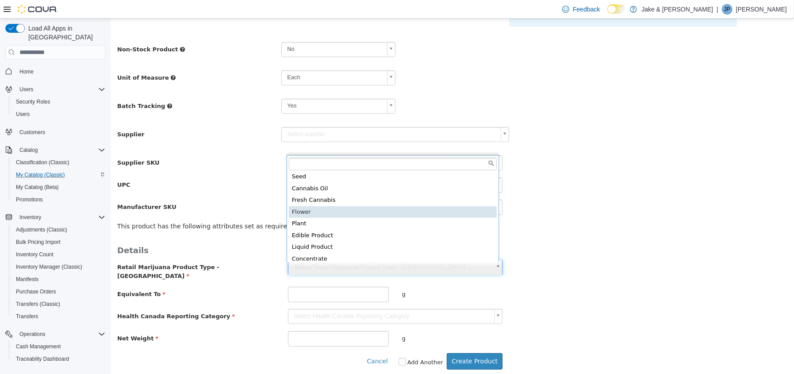
type input "******"
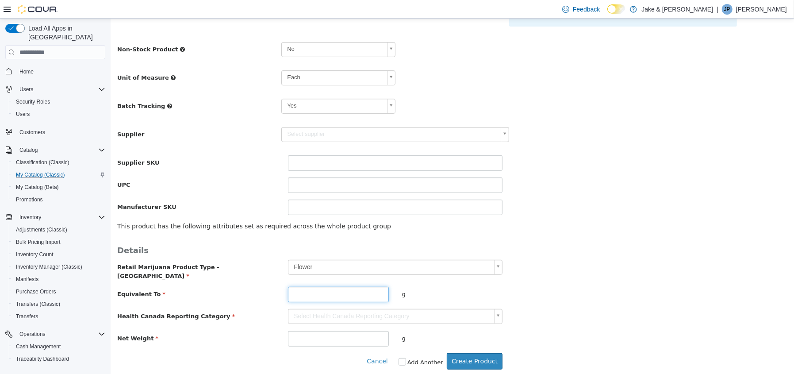
click at [318, 288] on input "number" at bounding box center [337, 294] width 100 height 15
type input "**"
click at [312, 311] on body "**********" at bounding box center [451, 111] width 683 height 534
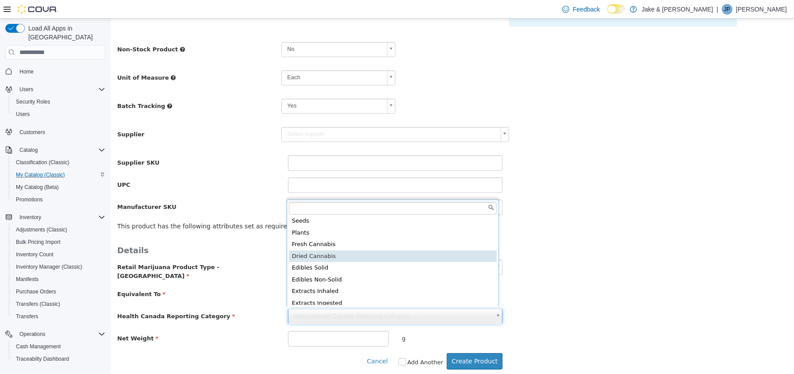
type input "**********"
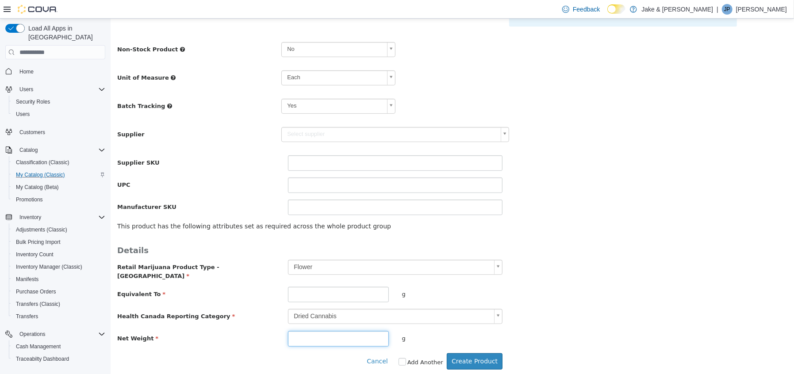
click at [313, 332] on input "number" at bounding box center [337, 338] width 100 height 15
type input "**"
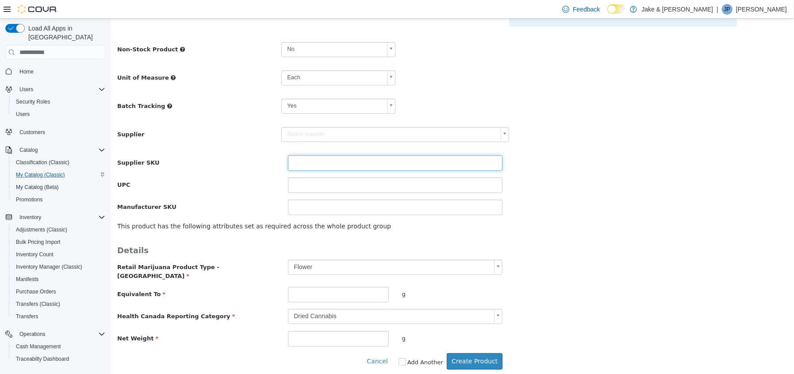
click at [316, 162] on input "text" at bounding box center [394, 162] width 214 height 15
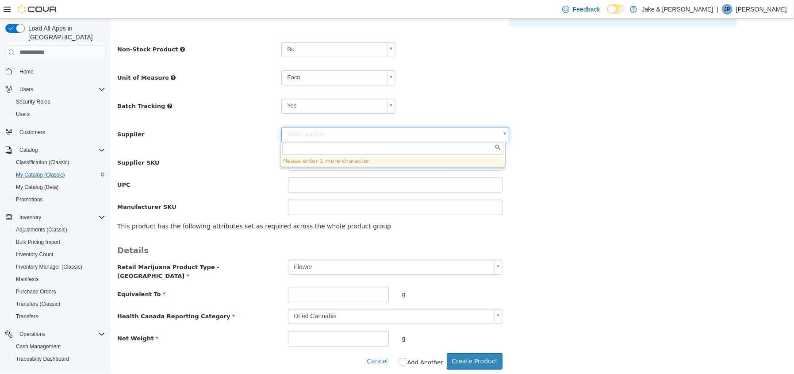
click at [324, 134] on body "**********" at bounding box center [451, 111] width 683 height 534
type input "***"
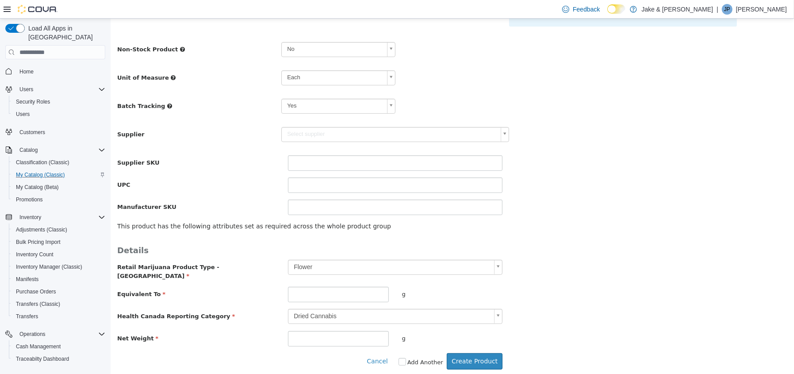
type input "******"
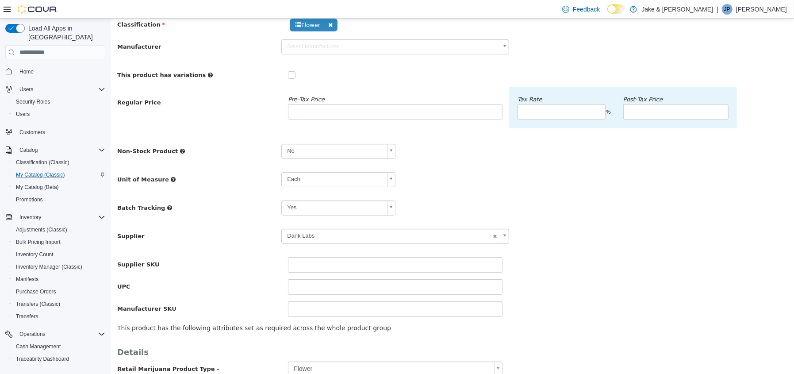
scroll to position [0, 0]
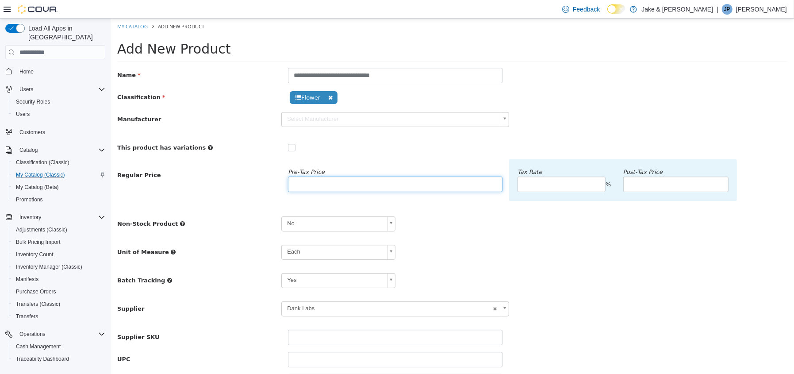
click at [321, 185] on input "number" at bounding box center [394, 183] width 214 height 15
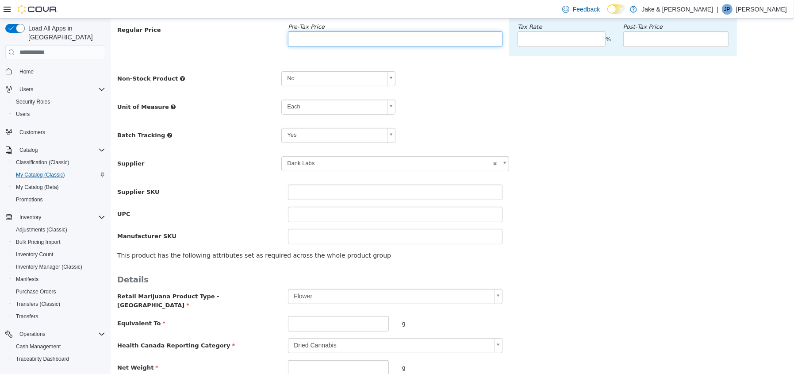
scroll to position [174, 0]
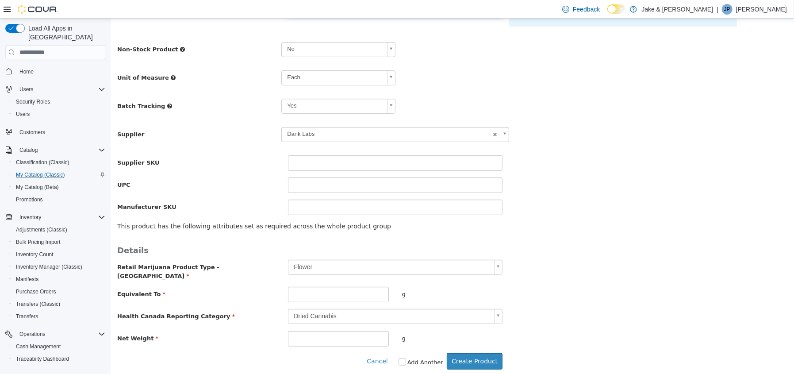
type input "***"
click at [325, 332] on input "**" at bounding box center [337, 338] width 100 height 15
click at [380, 355] on button "Cancel" at bounding box center [379, 361] width 26 height 16
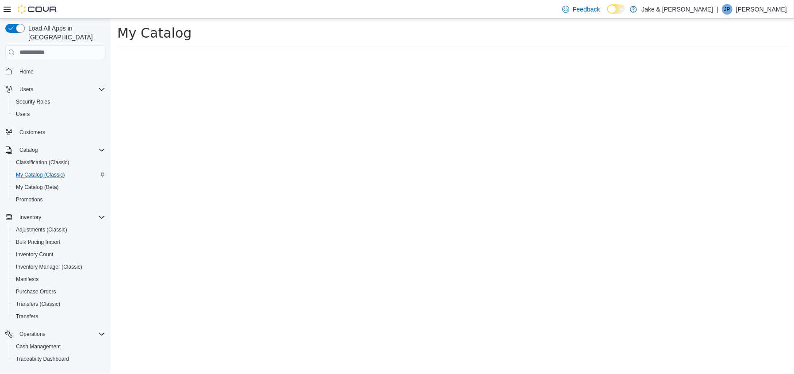
scroll to position [0, 0]
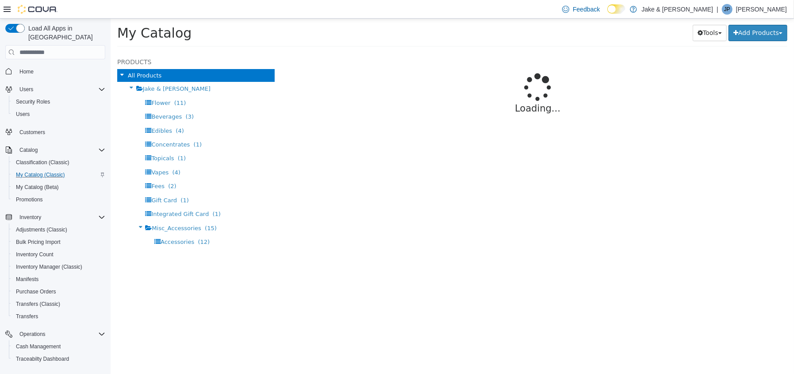
select select "**********"
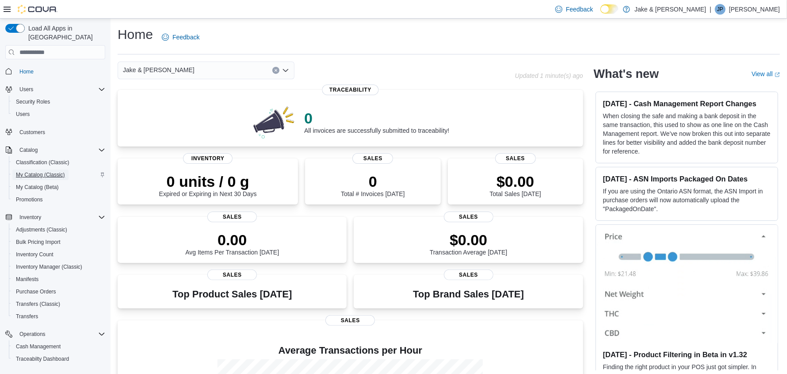
click at [40, 171] on span "My Catalog (Classic)" at bounding box center [40, 174] width 49 height 7
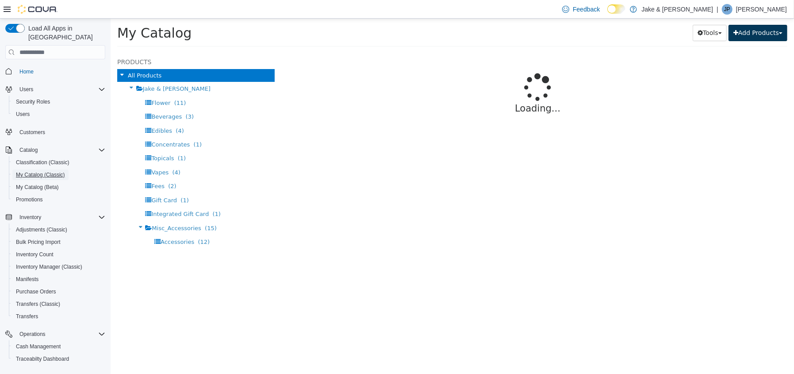
select select "**********"
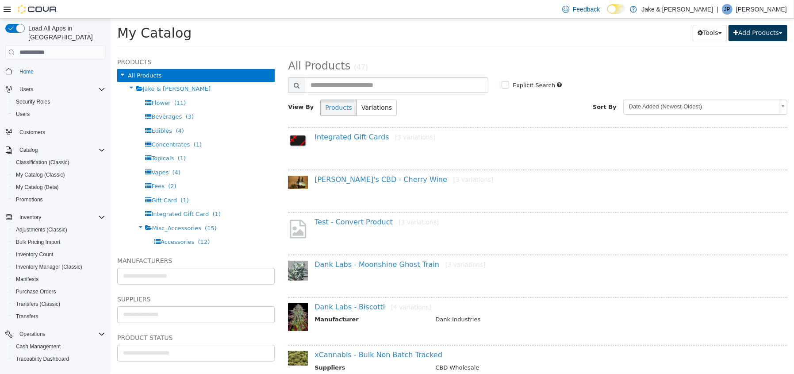
click at [741, 29] on button "Add Products" at bounding box center [757, 33] width 59 height 16
click at [726, 49] on link "Create New Product" at bounding box center [737, 51] width 98 height 12
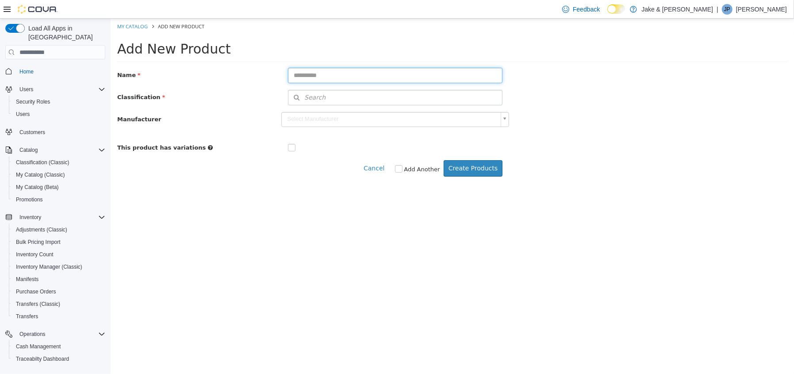
click at [327, 73] on input "text" at bounding box center [394, 75] width 214 height 15
type input "**********"
click at [455, 98] on button "Search" at bounding box center [394, 97] width 214 height 15
click at [489, 112] on span "or browse" at bounding box center [478, 113] width 46 height 15
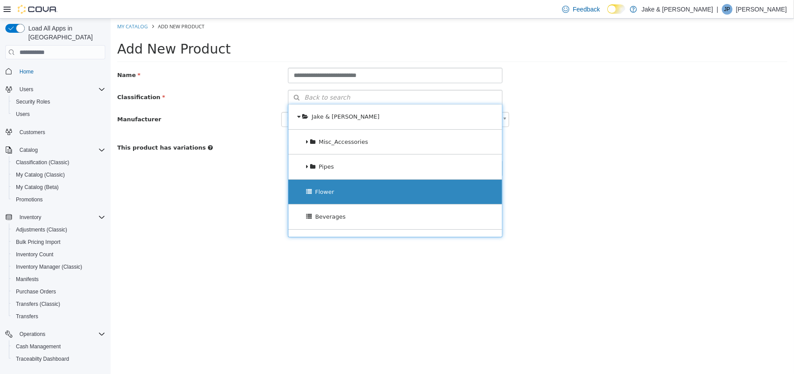
click at [352, 192] on div "Flower" at bounding box center [395, 192] width 214 height 25
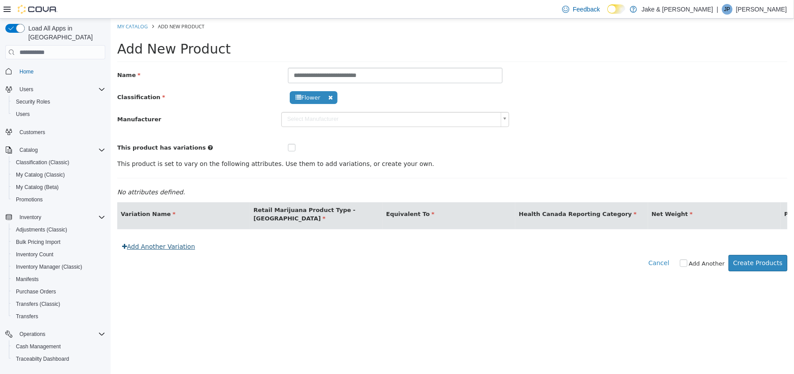
click at [160, 255] on link "Add Another Variation" at bounding box center [158, 246] width 83 height 16
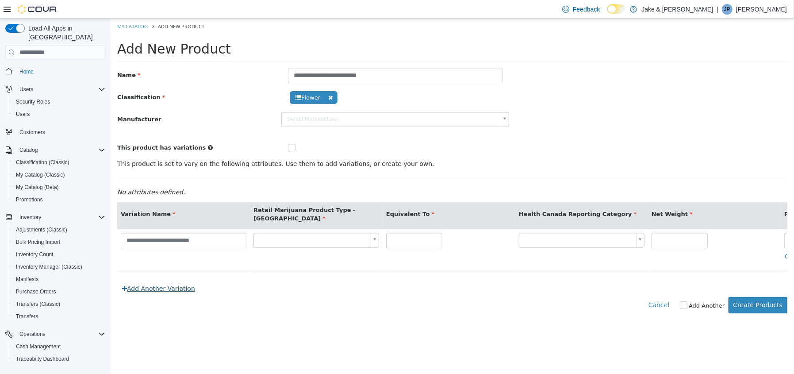
click at [173, 297] on link "Add Another Variation" at bounding box center [158, 288] width 83 height 16
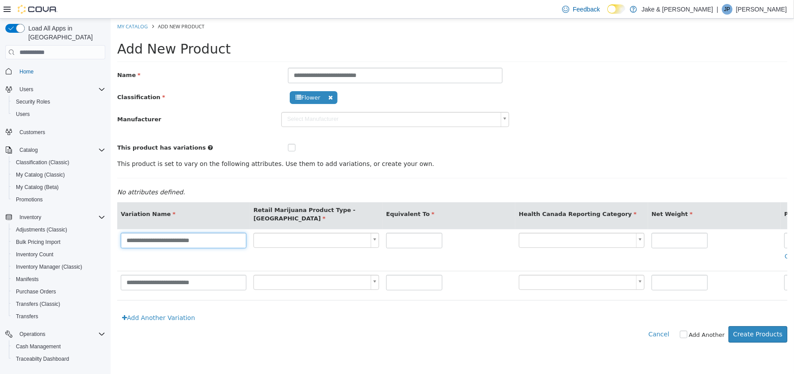
click at [225, 243] on input "**********" at bounding box center [183, 240] width 126 height 15
type input "**********"
click at [228, 282] on input "**********" at bounding box center [183, 282] width 126 height 15
type input "**********"
click at [320, 243] on body "**********" at bounding box center [451, 185] width 683 height 333
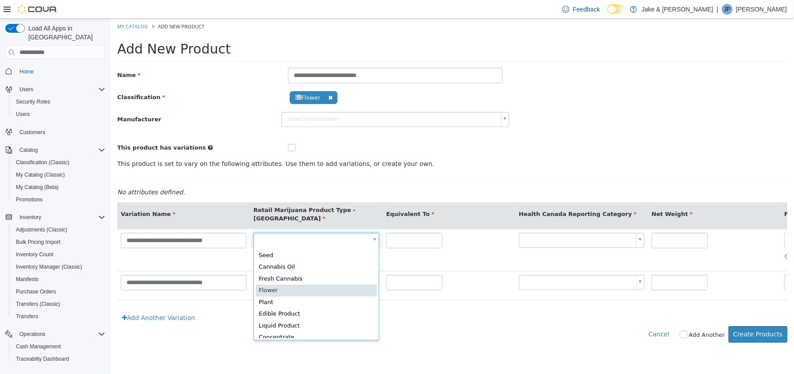
scroll to position [0, 2]
type input "*"
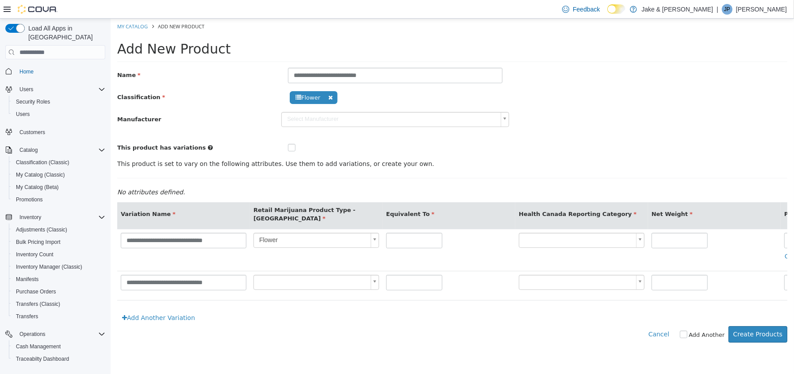
click at [292, 282] on body "**********" at bounding box center [451, 185] width 683 height 333
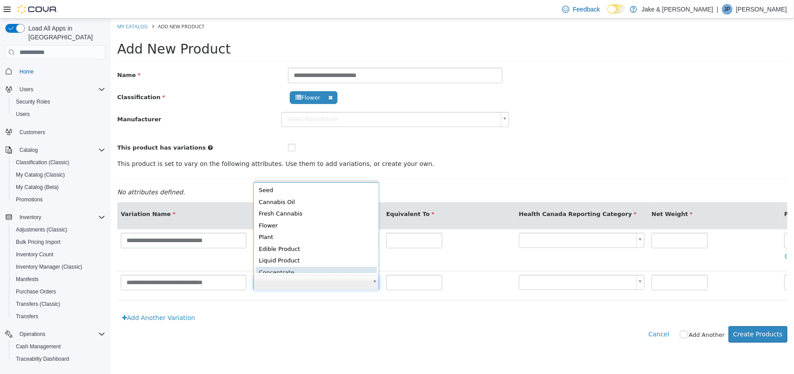
scroll to position [1, 0]
type input "*"
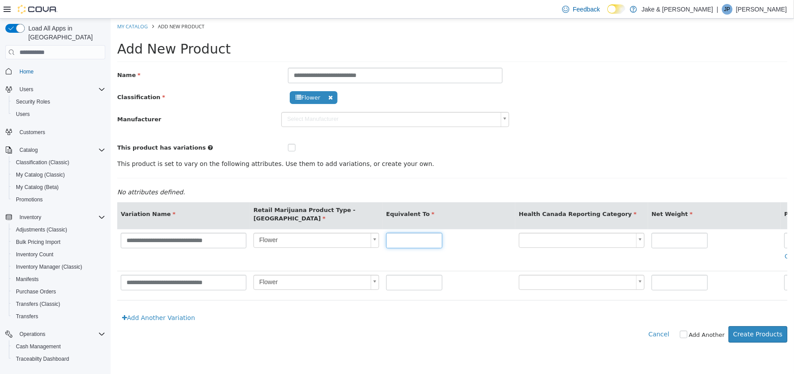
click at [404, 235] on input "text" at bounding box center [414, 240] width 56 height 15
type input "**"
click at [397, 282] on input "text" at bounding box center [414, 282] width 56 height 15
type input "**"
click at [539, 237] on body "**********" at bounding box center [451, 185] width 683 height 333
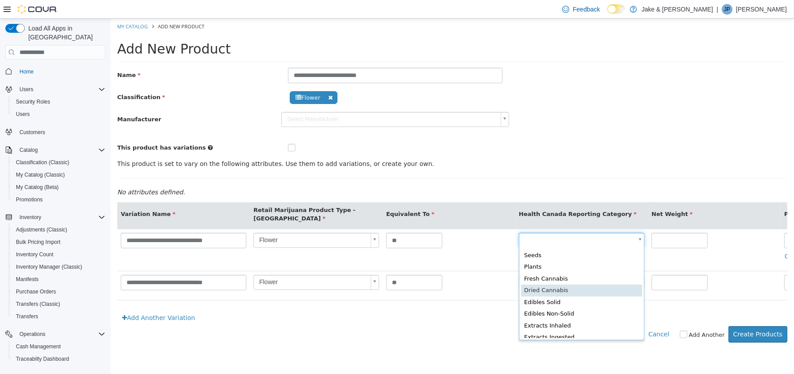
type input "*"
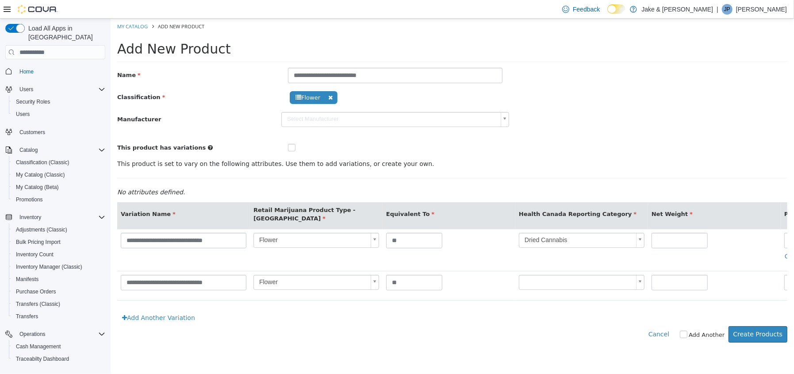
click at [544, 278] on body "**********" at bounding box center [451, 185] width 683 height 333
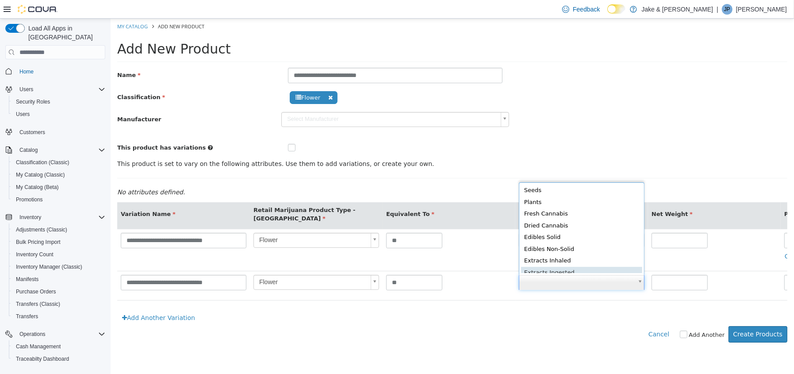
scroll to position [1, 0]
type input "*"
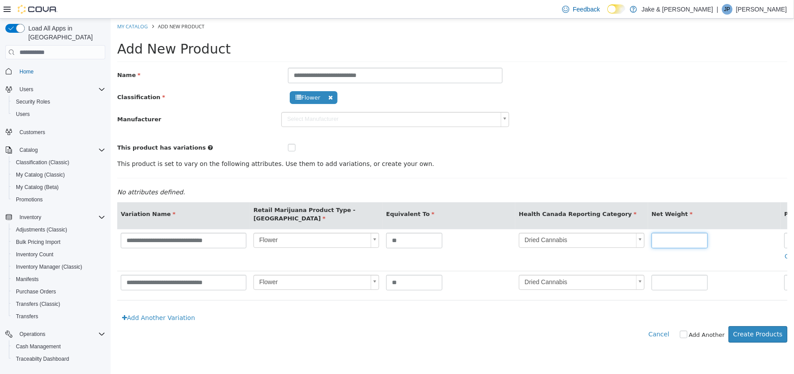
click at [671, 238] on input "text" at bounding box center [679, 240] width 56 height 15
type input "**"
click at [673, 280] on input "text" at bounding box center [679, 282] width 56 height 15
type input "**"
click at [682, 236] on input "**" at bounding box center [679, 240] width 56 height 15
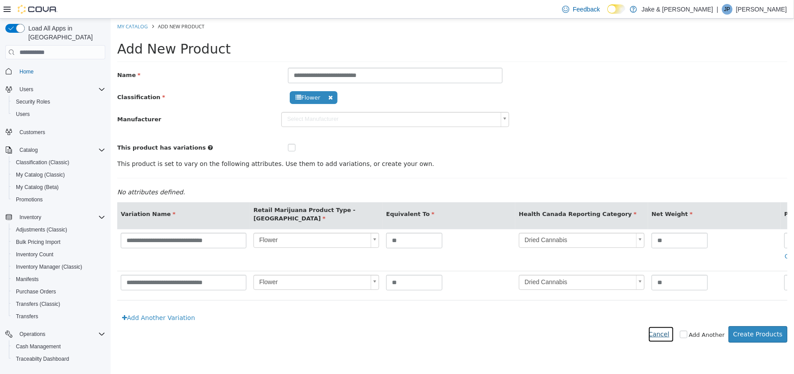
click at [670, 337] on button "Cancel" at bounding box center [660, 334] width 26 height 16
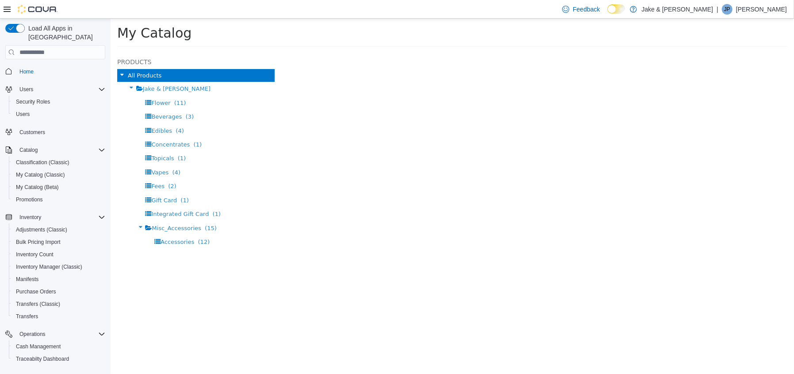
select select "**********"
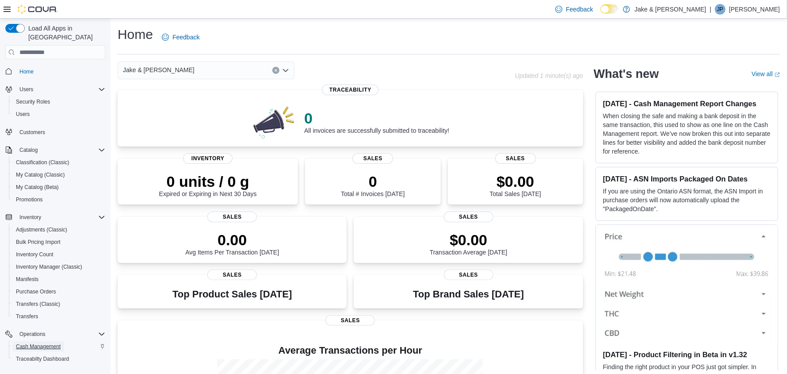
click at [45, 343] on span "Cash Management" at bounding box center [38, 346] width 45 height 7
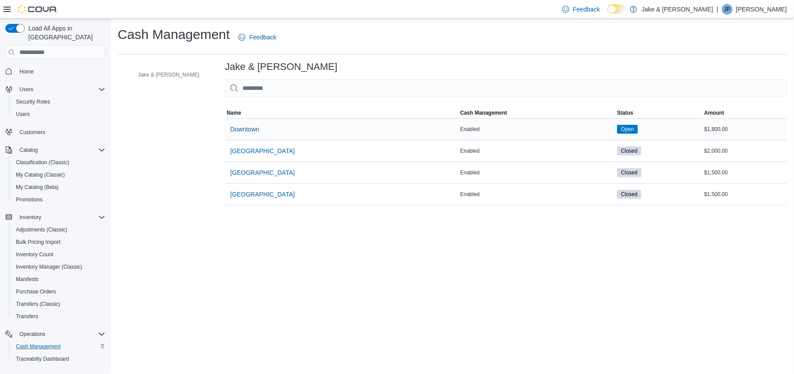
click at [231, 134] on div "Downtown" at bounding box center [341, 128] width 233 height 21
click at [227, 130] on button "Downtown" at bounding box center [245, 129] width 36 height 18
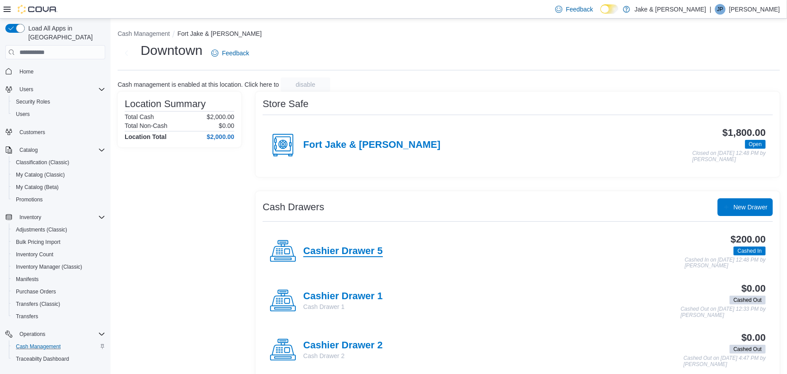
click at [335, 248] on h4 "Cashier Drawer 5" at bounding box center [343, 250] width 80 height 11
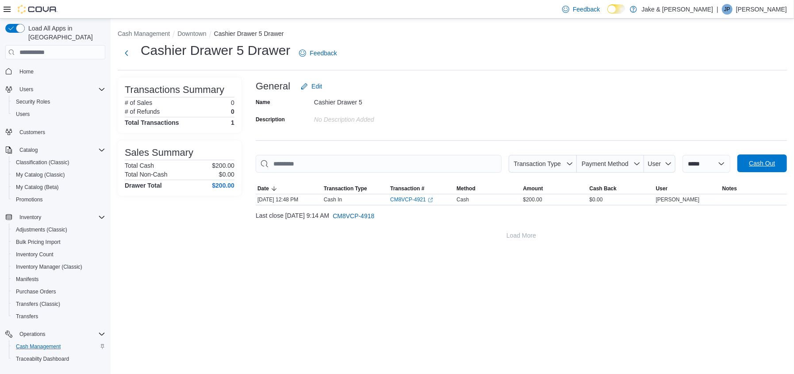
click at [755, 167] on span "Cash Out" at bounding box center [762, 163] width 26 height 9
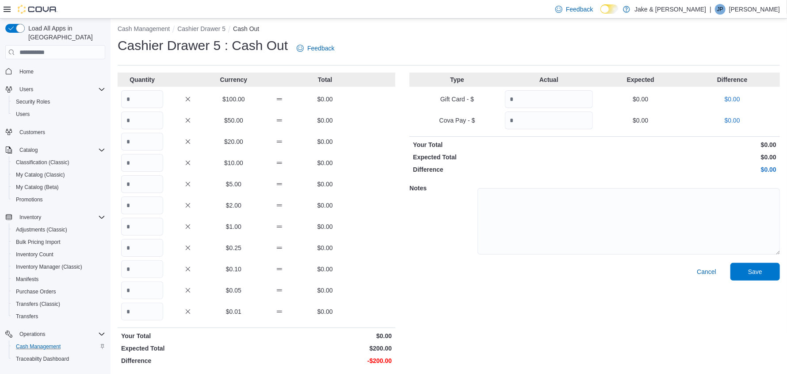
scroll to position [6, 0]
click at [134, 91] on input "Quantity" at bounding box center [142, 98] width 42 height 18
type input "*"
click at [762, 271] on span "Save" at bounding box center [755, 269] width 14 height 9
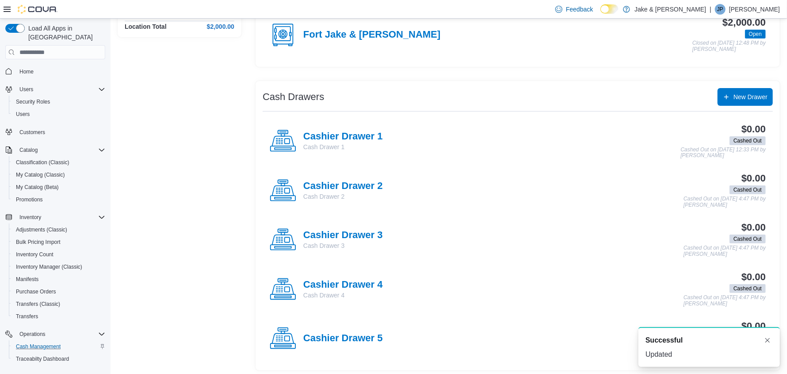
scroll to position [113, 0]
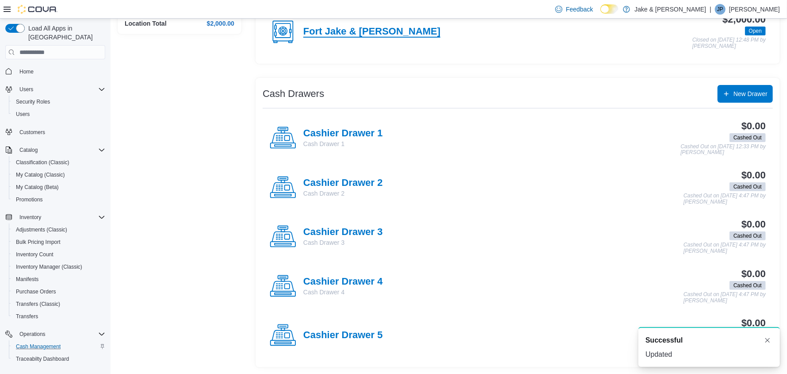
click at [339, 35] on h4 "Fort Jake & [PERSON_NAME]" at bounding box center [371, 31] width 137 height 11
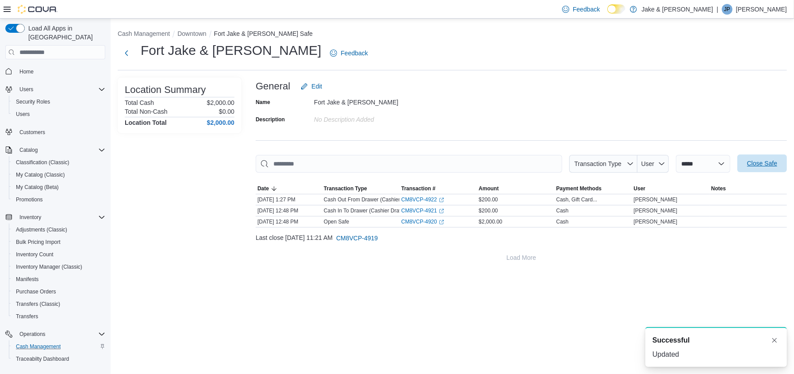
click at [758, 167] on span "Close Safe" at bounding box center [762, 163] width 30 height 9
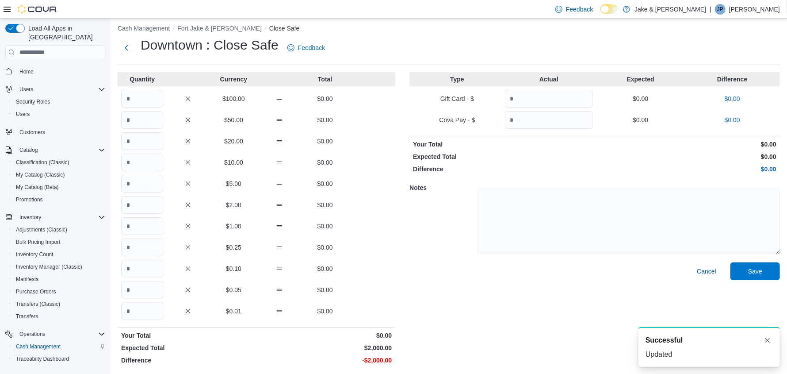
scroll to position [6, 0]
click at [142, 95] on input "Quantity" at bounding box center [142, 98] width 42 height 18
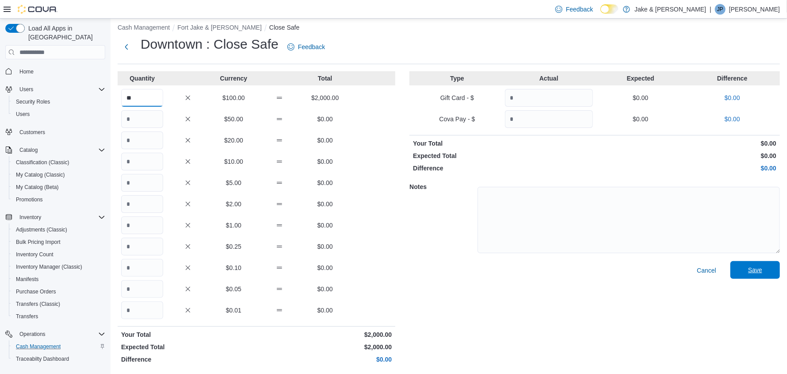
type input "**"
click at [762, 267] on span "Save" at bounding box center [755, 269] width 14 height 9
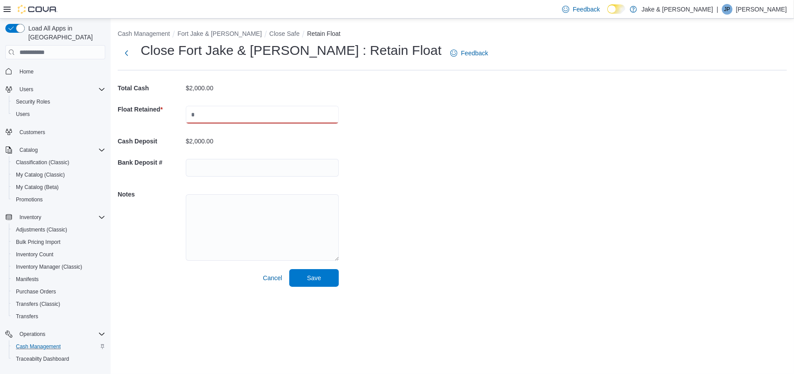
click at [210, 112] on input "text" at bounding box center [262, 115] width 153 height 18
type input "****"
click at [317, 279] on span "Save" at bounding box center [314, 277] width 14 height 9
